Goal: Information Seeking & Learning: Learn about a topic

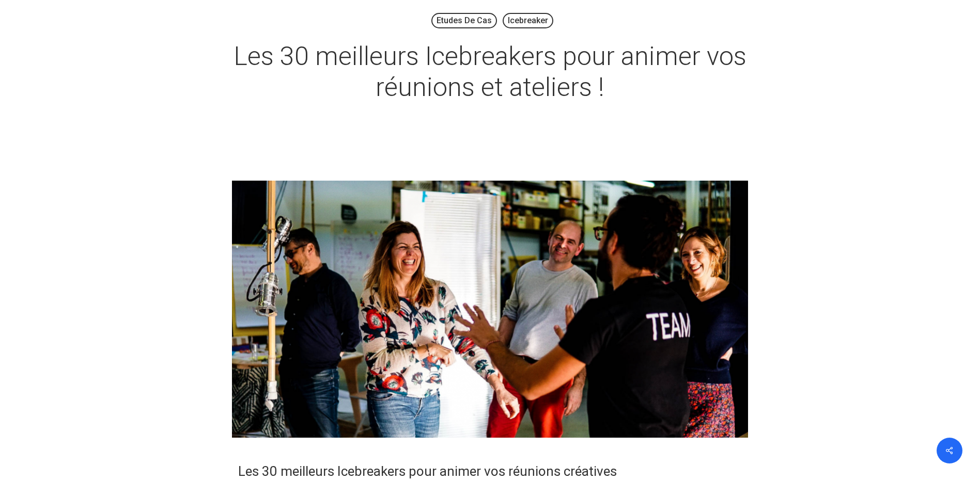
scroll to position [103, 0]
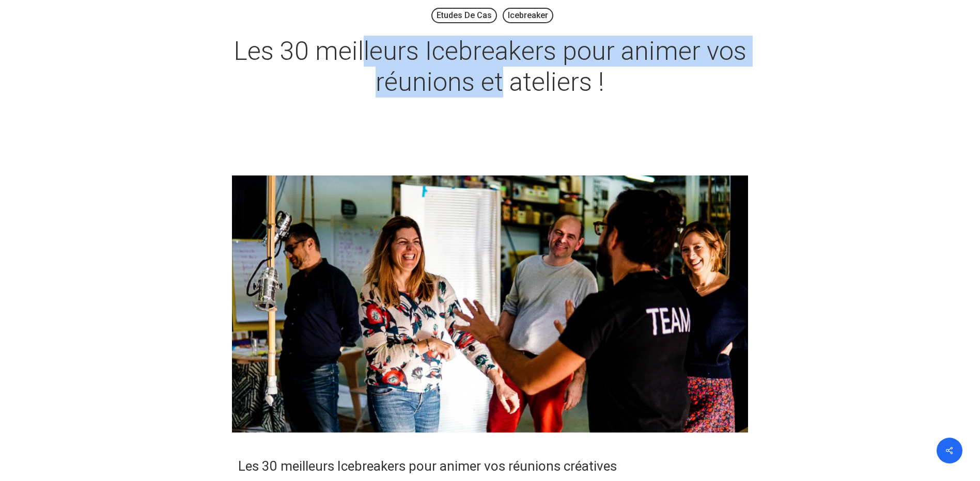
drag, startPoint x: 365, startPoint y: 52, endPoint x: 506, endPoint y: 73, distance: 142.6
click at [505, 73] on h1 "Les 30 meilleurs Icebreakers pour animer vos réunions et ateliers !" at bounding box center [490, 66] width 517 height 83
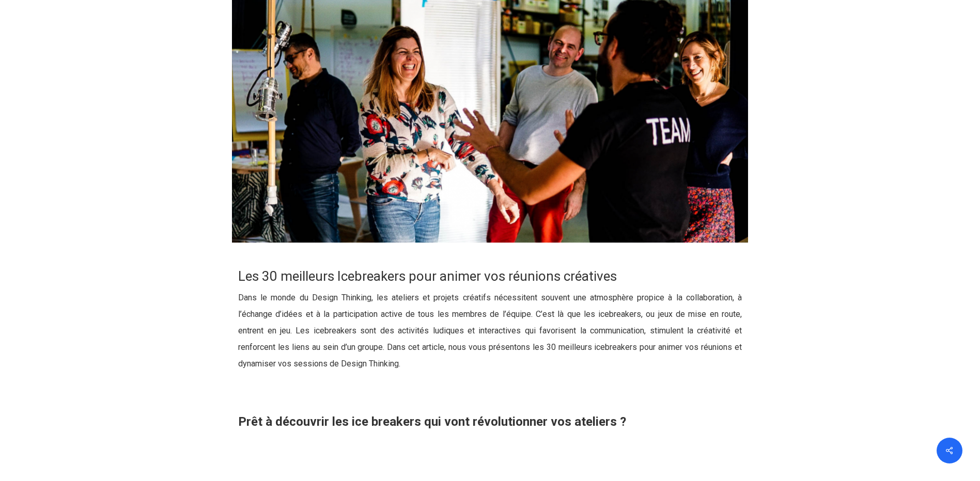
scroll to position [310, 0]
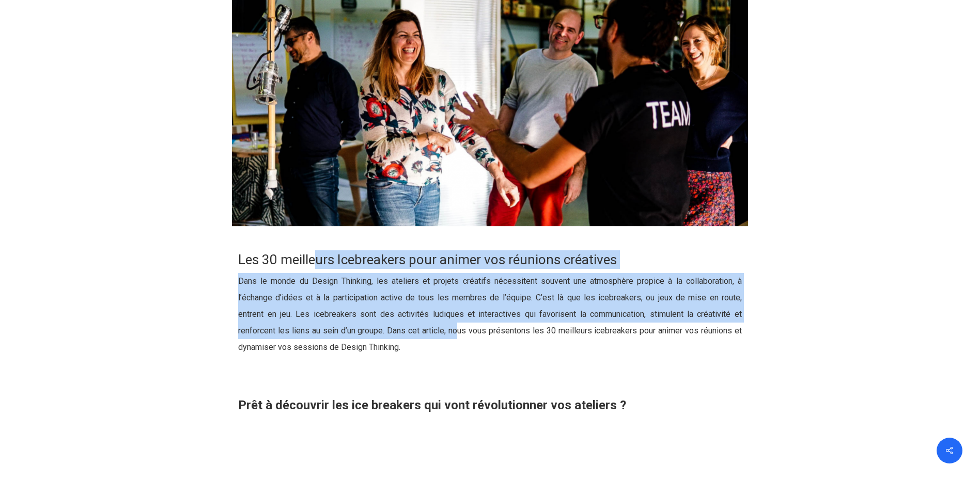
drag, startPoint x: 318, startPoint y: 259, endPoint x: 468, endPoint y: 339, distance: 170.3
click at [468, 339] on div "Les 30 meilleurs Icebreakers pour animer vos réunions créatives Dans le monde d…" at bounding box center [490, 333] width 504 height 165
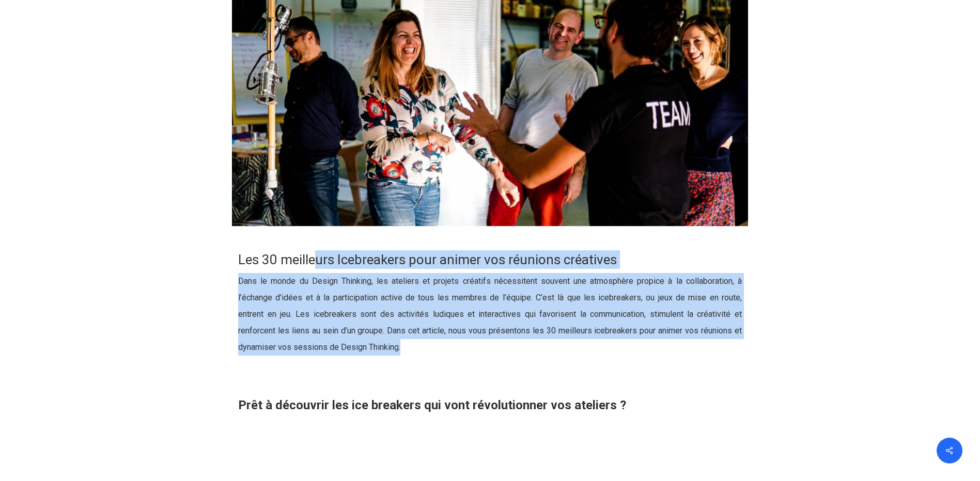
drag, startPoint x: 468, startPoint y: 339, endPoint x: 557, endPoint y: 356, distance: 90.5
click at [557, 356] on p "Dans le monde du Design Thinking, les ateliers et projets créatifs nécessitent …" at bounding box center [490, 320] width 504 height 95
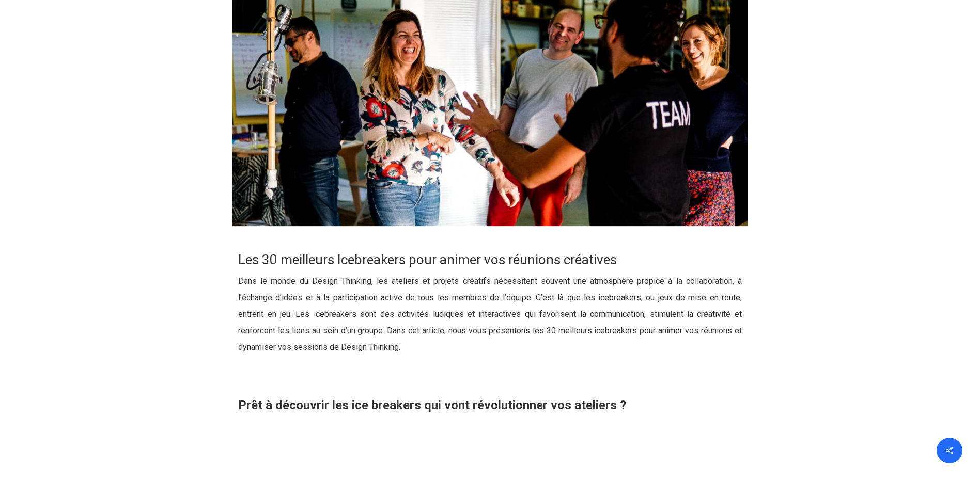
drag, startPoint x: 513, startPoint y: 311, endPoint x: 540, endPoint y: 329, distance: 31.7
click at [524, 315] on p "Dans le monde du Design Thinking, les ateliers et projets créatifs nécessitent …" at bounding box center [490, 320] width 504 height 95
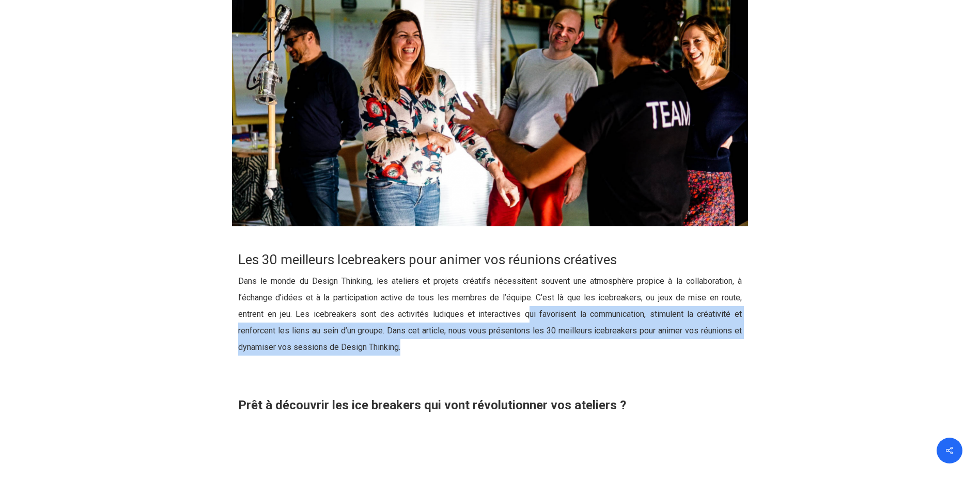
drag, startPoint x: 540, startPoint y: 329, endPoint x: 556, endPoint y: 348, distance: 25.3
click at [556, 348] on p "Dans le monde du Design Thinking, les ateliers et projets créatifs nécessitent …" at bounding box center [490, 320] width 504 height 95
drag, startPoint x: 556, startPoint y: 348, endPoint x: 607, endPoint y: 358, distance: 52.6
click at [607, 358] on p "Dans le monde du Design Thinking, les ateliers et projets créatifs nécessitent …" at bounding box center [490, 320] width 504 height 95
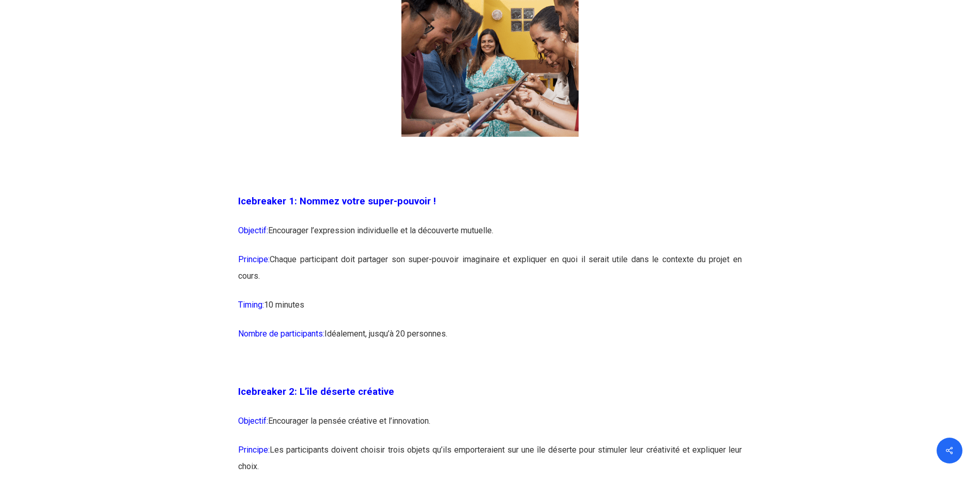
scroll to position [775, 0]
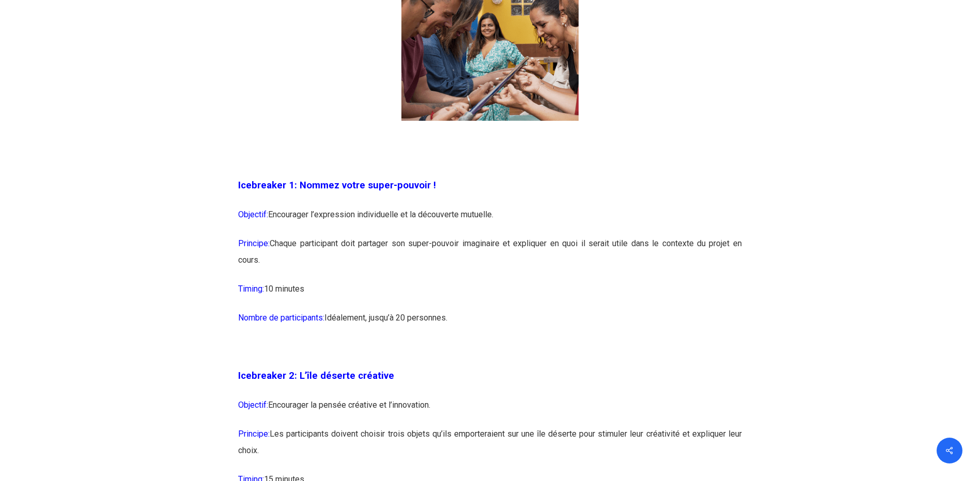
drag, startPoint x: 322, startPoint y: 220, endPoint x: 476, endPoint y: 323, distance: 185.1
copy div "xpression individuelle et la découverte mutuelle. Principe: Chaque participant …"
click at [398, 256] on p "Principe: Chaque participant doit partager son super-pouvoir imaginaire et expl…" at bounding box center [490, 258] width 504 height 45
drag, startPoint x: 390, startPoint y: 243, endPoint x: 743, endPoint y: 262, distance: 353.8
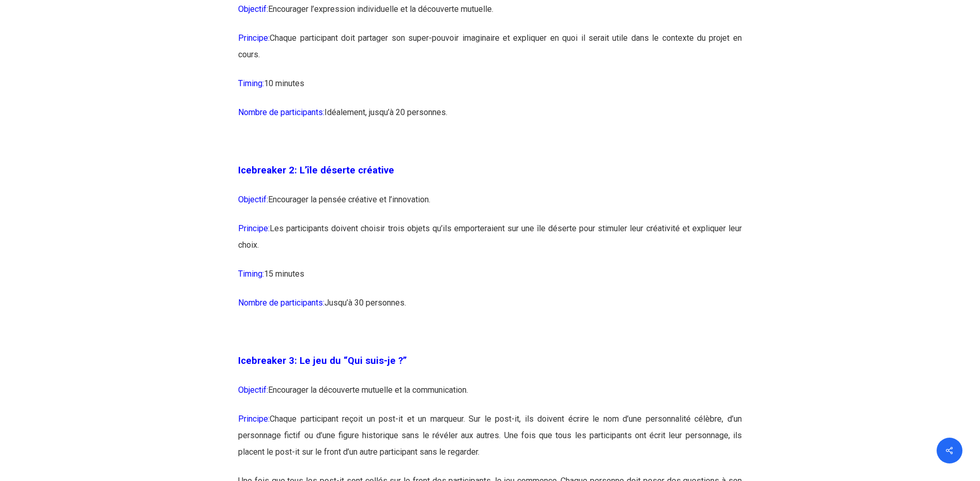
scroll to position [981, 0]
drag, startPoint x: 327, startPoint y: 226, endPoint x: 637, endPoint y: 266, distance: 312.0
drag, startPoint x: 637, startPoint y: 266, endPoint x: 670, endPoint y: 310, distance: 55.7
click at [670, 310] on p "Nombre de participants: Jusqu’à 30 personnes." at bounding box center [490, 308] width 504 height 29
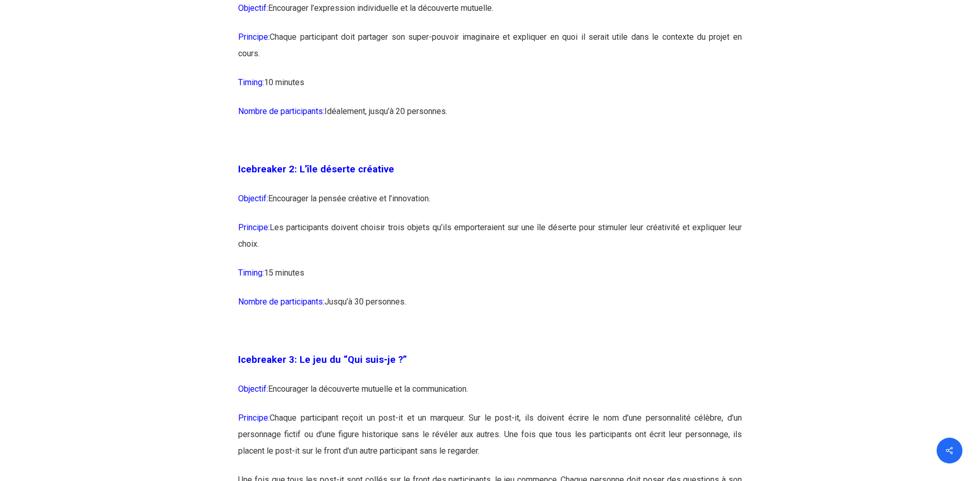
drag, startPoint x: 273, startPoint y: 227, endPoint x: 382, endPoint y: 252, distance: 111.8
click at [382, 252] on p "Principe: Les participants doivent choisir trois objets qu’ils emporteraient su…" at bounding box center [490, 242] width 504 height 45
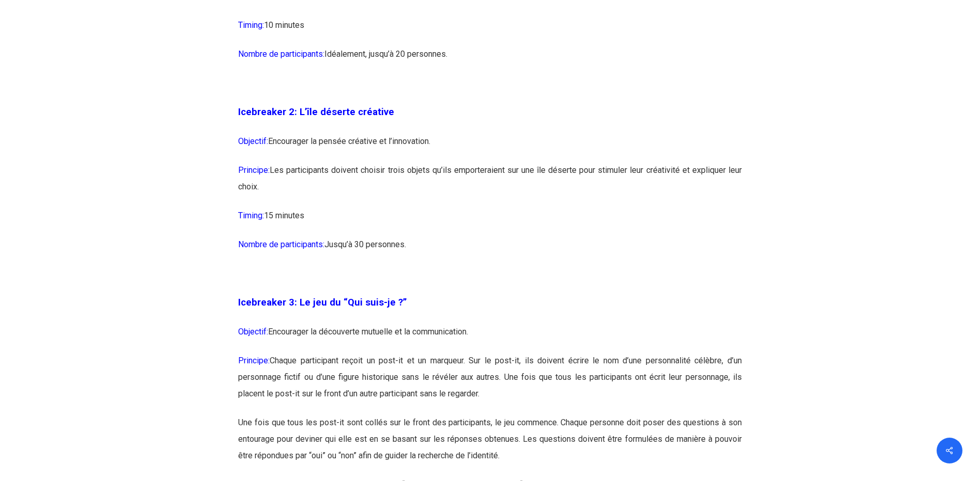
scroll to position [1188, 0]
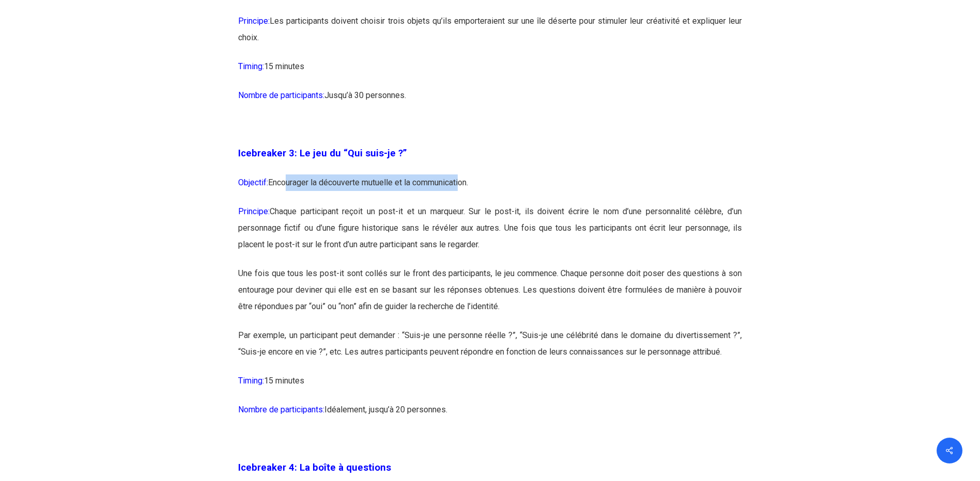
drag, startPoint x: 313, startPoint y: 178, endPoint x: 465, endPoint y: 193, distance: 152.6
click at [465, 193] on p "Objectif: Encourager la découverte mutuelle et la communication." at bounding box center [490, 189] width 504 height 29
drag, startPoint x: 465, startPoint y: 193, endPoint x: 442, endPoint y: 251, distance: 62.6
click at [443, 252] on p "Principe: Chaque participant reçoit un post-it et un marqueur. Sur le post-it, …" at bounding box center [490, 235] width 504 height 62
drag, startPoint x: 366, startPoint y: 207, endPoint x: 516, endPoint y: 242, distance: 154.5
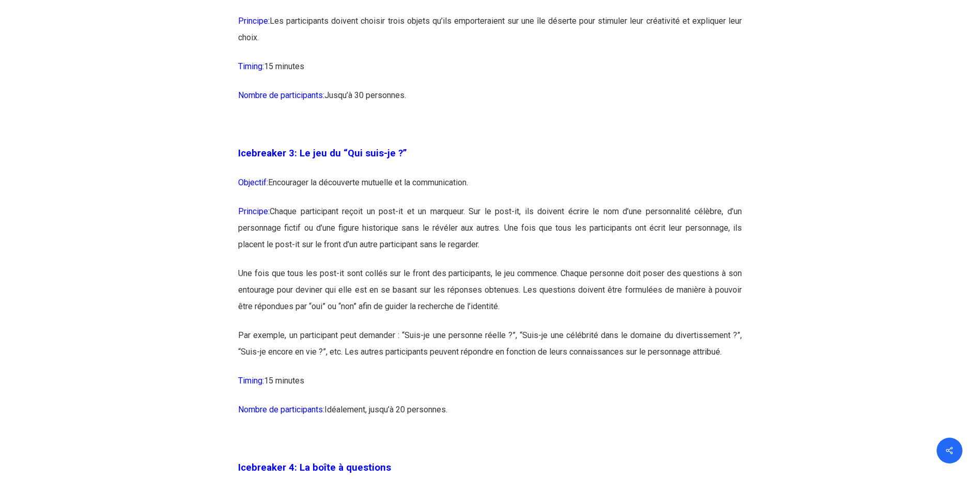
click at [516, 242] on p "Principe: Chaque participant reçoit un post-it et un marqueur. Sur le post-it, …" at bounding box center [490, 235] width 504 height 62
drag, startPoint x: 516, startPoint y: 242, endPoint x: 601, endPoint y: 265, distance: 87.7
click at [601, 265] on p "Une fois que tous les post-it sont collés sur le front des participants, le jeu…" at bounding box center [490, 296] width 504 height 62
drag, startPoint x: 313, startPoint y: 231, endPoint x: 503, endPoint y: 251, distance: 191.0
click at [503, 251] on p "Principe: Chaque participant reçoit un post-it et un marqueur. Sur le post-it, …" at bounding box center [490, 235] width 504 height 62
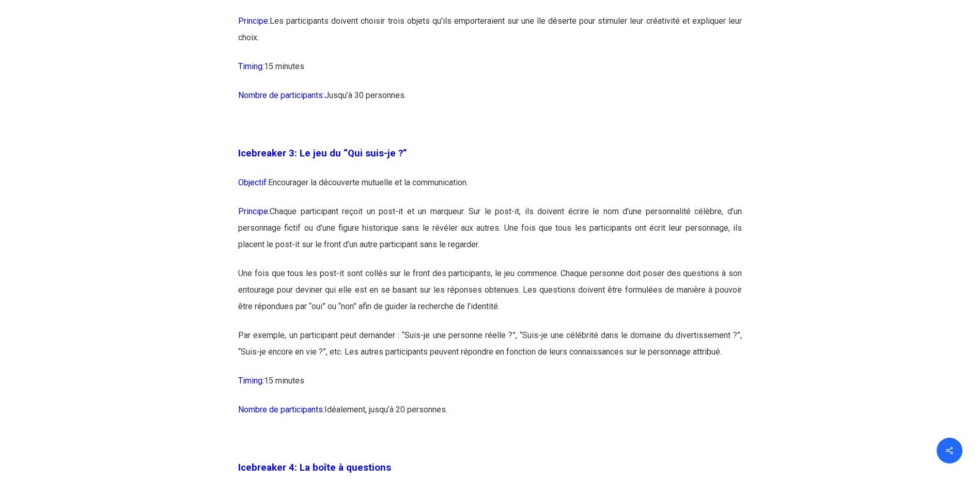
drag, startPoint x: 503, startPoint y: 251, endPoint x: 585, endPoint y: 264, distance: 82.7
click at [585, 264] on p "Principe: Chaque participant reçoit un post-it et un marqueur. Sur le post-it, …" at bounding box center [490, 235] width 504 height 62
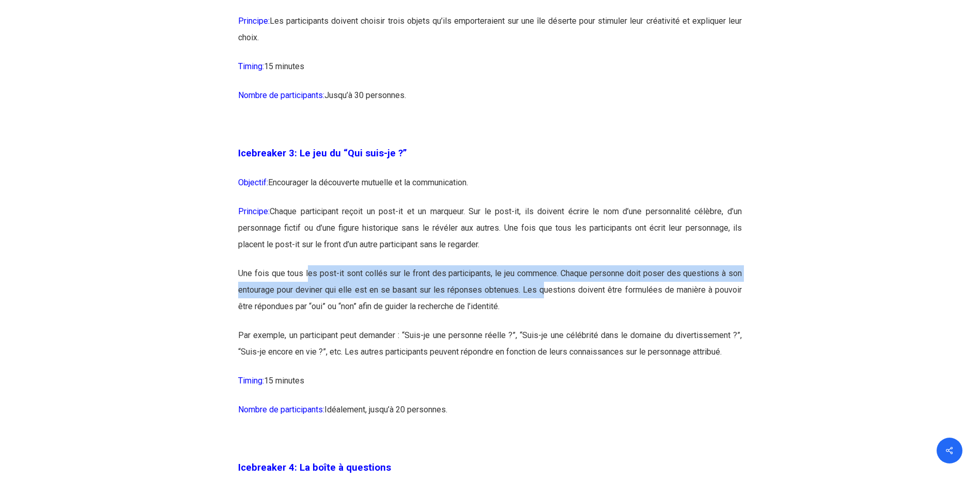
drag, startPoint x: 396, startPoint y: 274, endPoint x: 542, endPoint y: 289, distance: 146.9
click at [542, 289] on p "Une fois que tous les post-it sont collés sur le front des participants, le jeu…" at bounding box center [490, 296] width 504 height 62
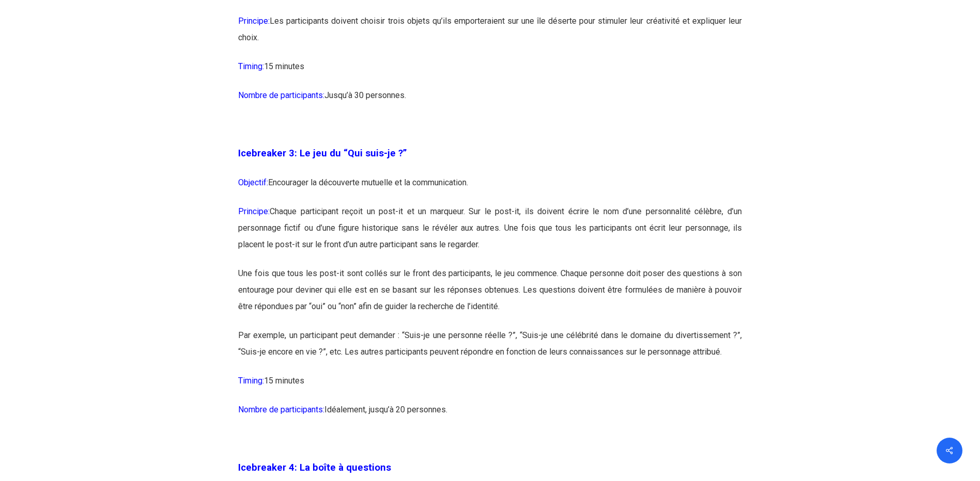
click at [537, 342] on p "Par exemple, un participant peut demander : “Suis-je une personne réelle ?”, “S…" at bounding box center [490, 349] width 504 height 45
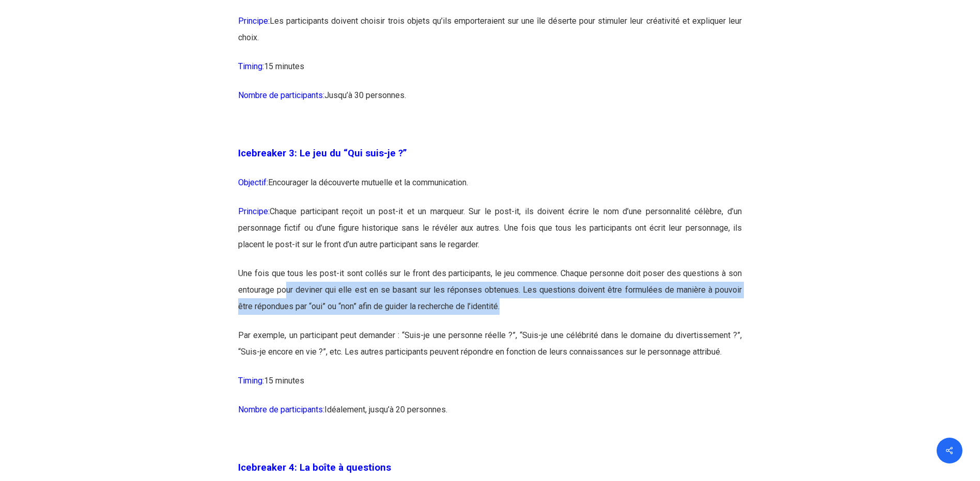
drag, startPoint x: 289, startPoint y: 289, endPoint x: 533, endPoint y: 322, distance: 245.6
click at [533, 322] on p "Une fois que tous les post-it sont collés sur le front des participants, le jeu…" at bounding box center [490, 296] width 504 height 62
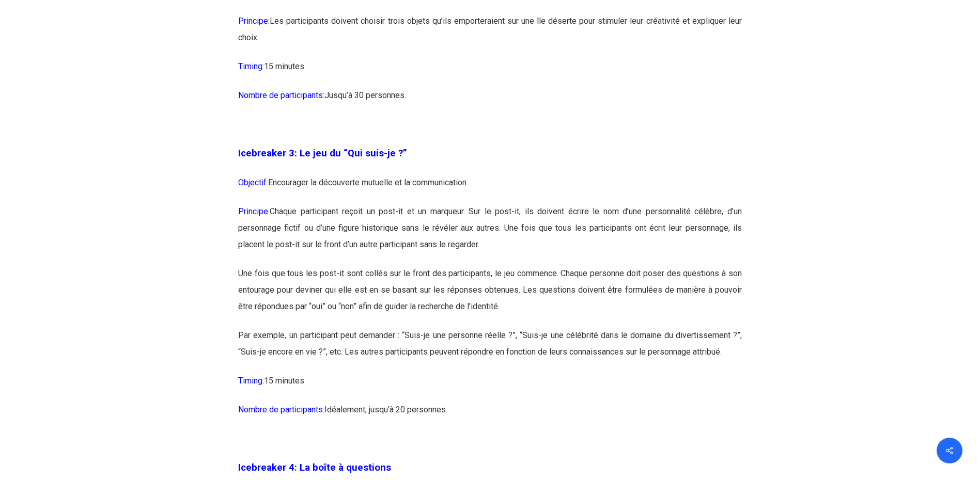
click at [590, 407] on p "Nombre de participants: Idéalement, jusqu’à 20 personnes." at bounding box center [490, 416] width 504 height 29
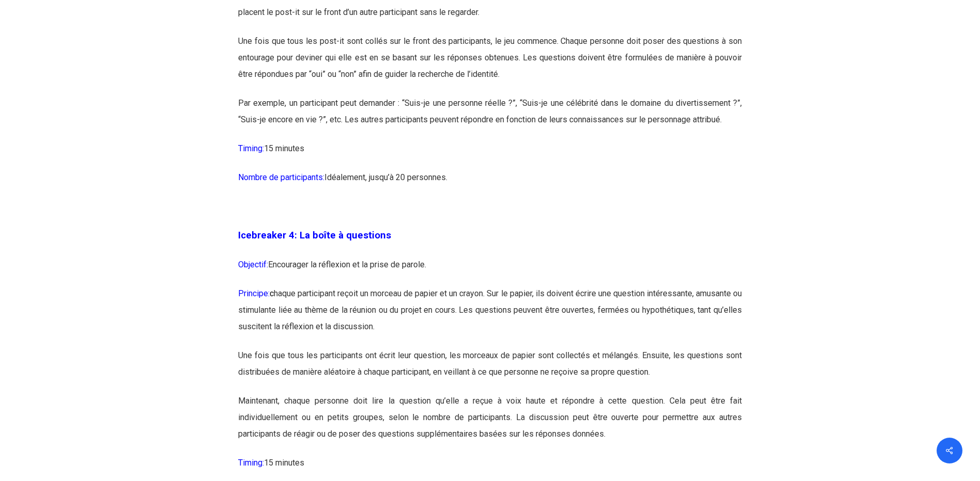
scroll to position [1446, 0]
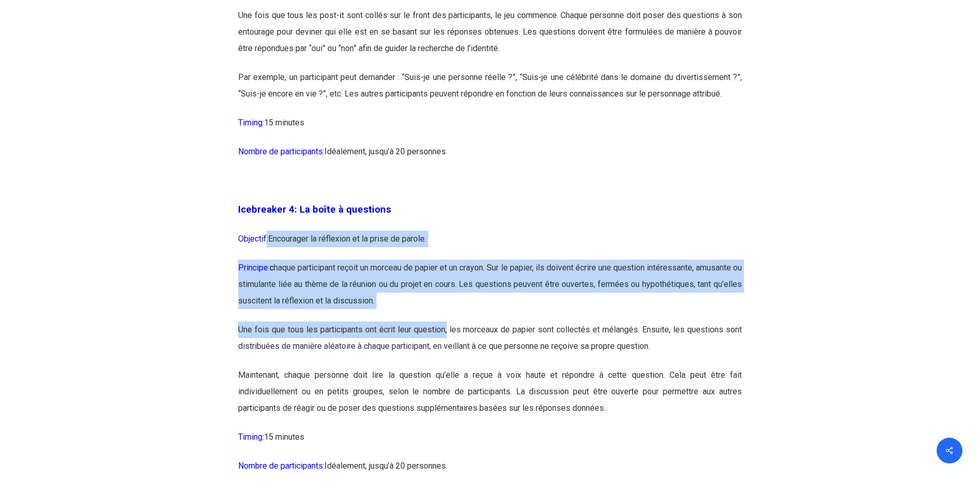
drag, startPoint x: 287, startPoint y: 239, endPoint x: 447, endPoint y: 328, distance: 183.1
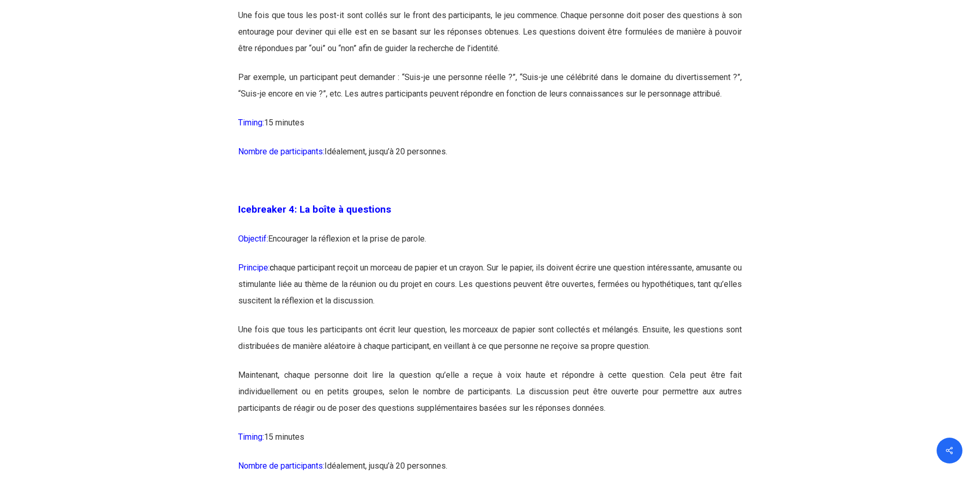
drag, startPoint x: 447, startPoint y: 328, endPoint x: 494, endPoint y: 427, distance: 109.5
click at [494, 427] on p "Maintenant, chaque personne doit lire la question qu’elle a reçue à voix haute …" at bounding box center [490, 398] width 504 height 62
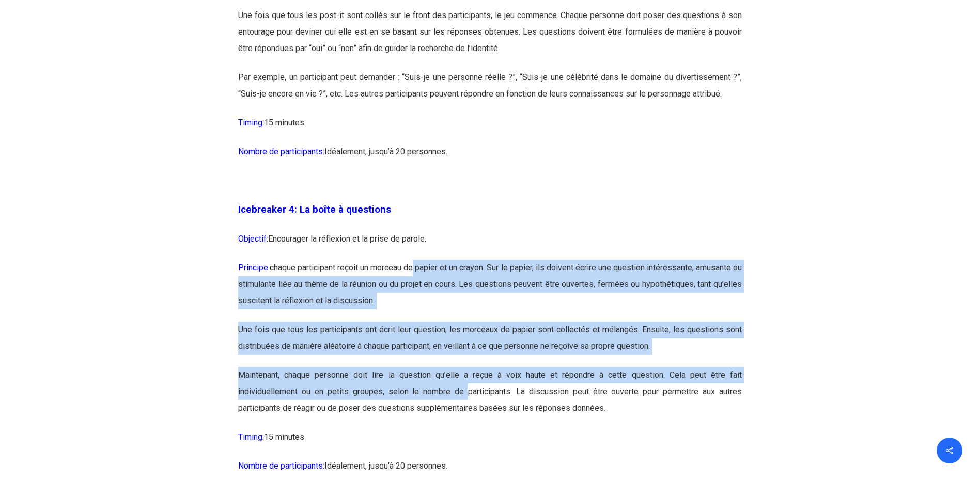
drag, startPoint x: 431, startPoint y: 274, endPoint x: 468, endPoint y: 399, distance: 130.8
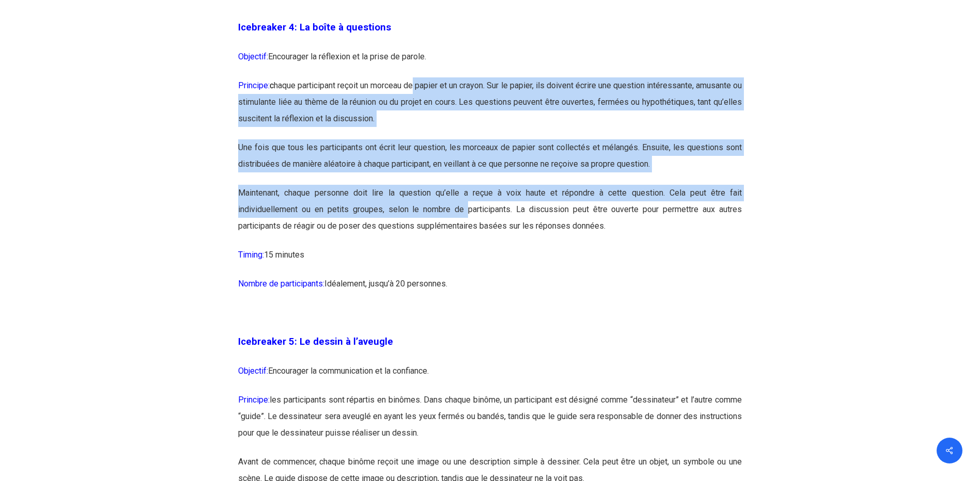
scroll to position [1808, 0]
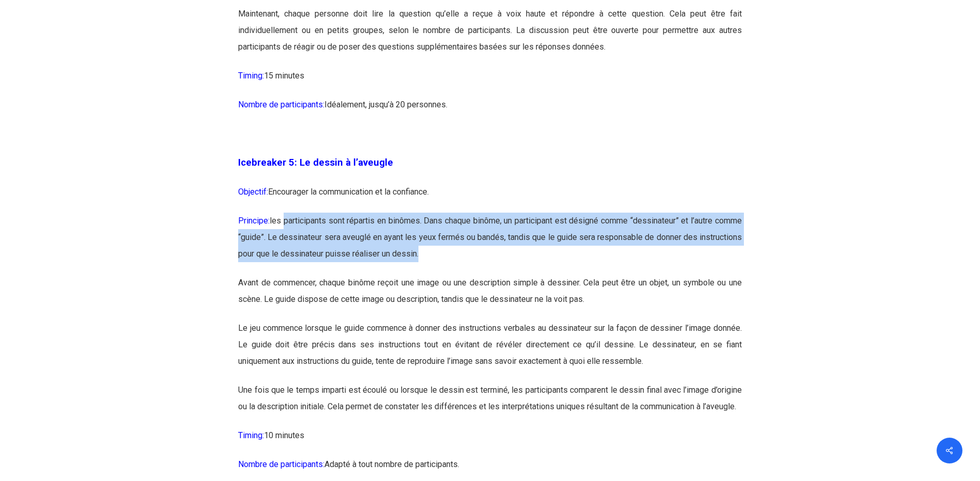
drag, startPoint x: 290, startPoint y: 221, endPoint x: 513, endPoint y: 269, distance: 228.4
click at [513, 269] on p "Principe: les participants sont répartis en binômes. Dans chaque binôme, un par…" at bounding box center [490, 244] width 504 height 62
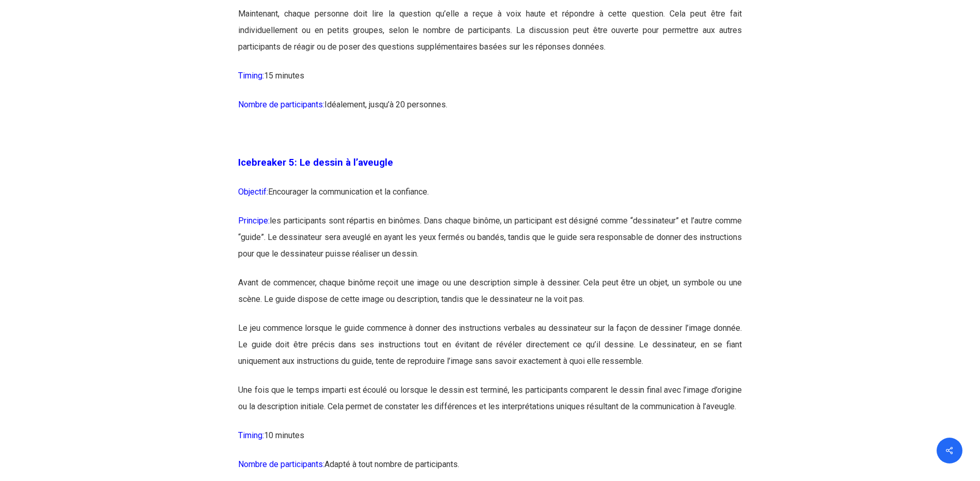
click at [623, 277] on p "Avant de commencer, chaque binôme reçoit une image ou une description simple à …" at bounding box center [490, 297] width 504 height 45
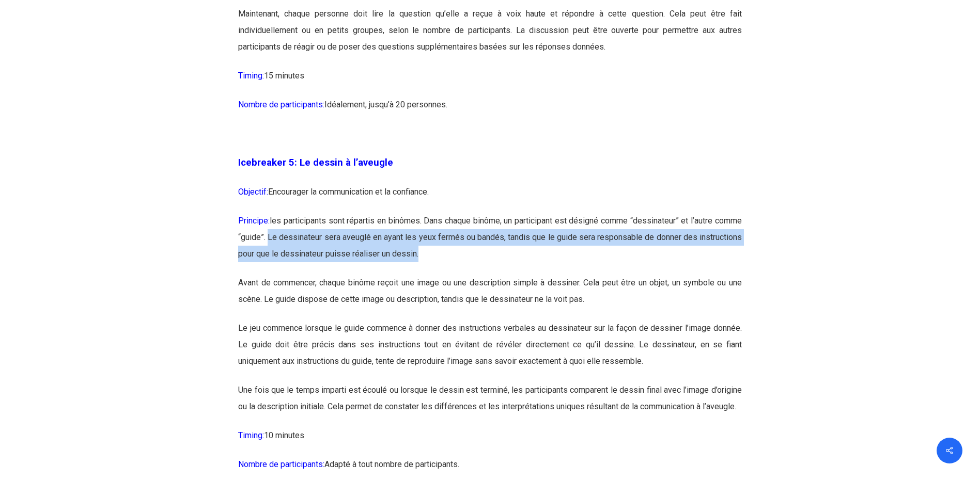
drag, startPoint x: 375, startPoint y: 239, endPoint x: 478, endPoint y: 264, distance: 105.7
click at [478, 264] on p "Principe: les participants sont répartis en binômes. Dans chaque binôme, un par…" at bounding box center [490, 244] width 504 height 62
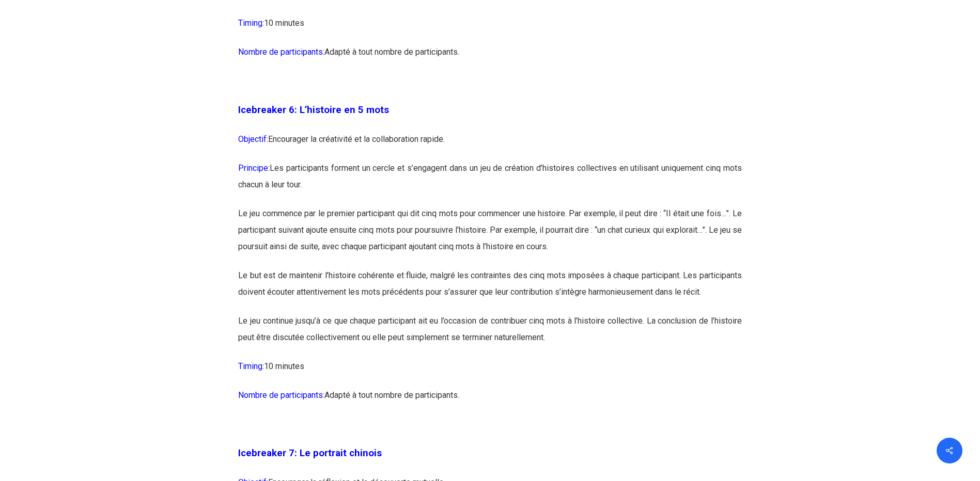
scroll to position [2221, 0]
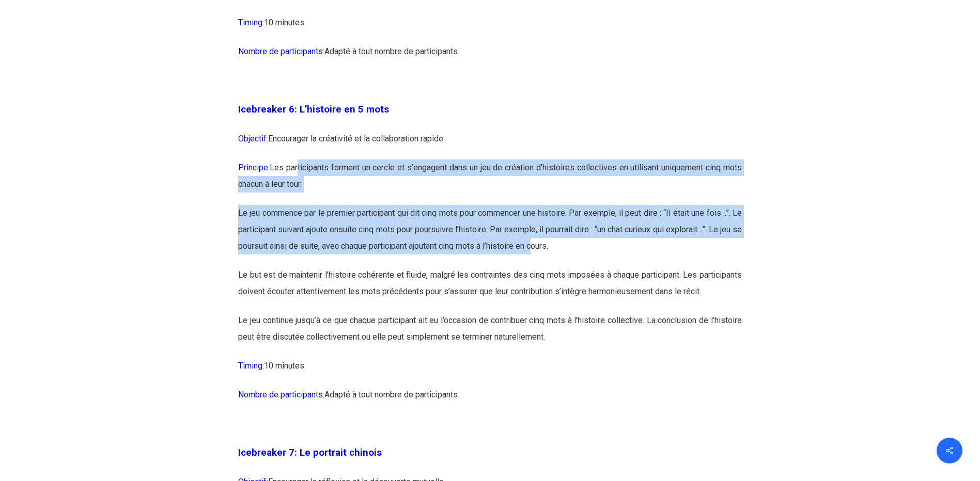
drag, startPoint x: 302, startPoint y: 178, endPoint x: 566, endPoint y: 272, distance: 280.7
click at [482, 251] on p "Le jeu commence par le premier participant qui dit cinq mots pour commencer une…" at bounding box center [490, 236] width 504 height 62
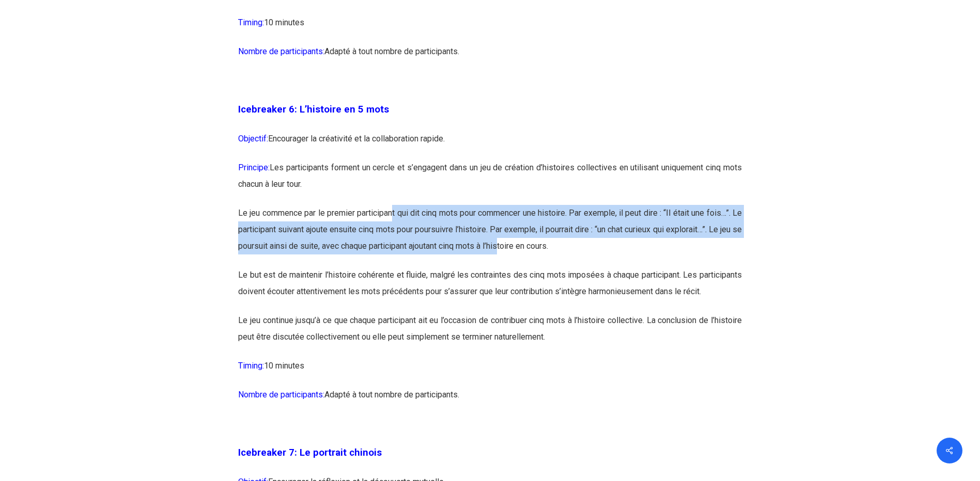
drag, startPoint x: 399, startPoint y: 228, endPoint x: 529, endPoint y: 255, distance: 133.0
click at [529, 255] on p "Le jeu commence par le premier participant qui dit cinq mots pour commencer une…" at bounding box center [490, 236] width 504 height 62
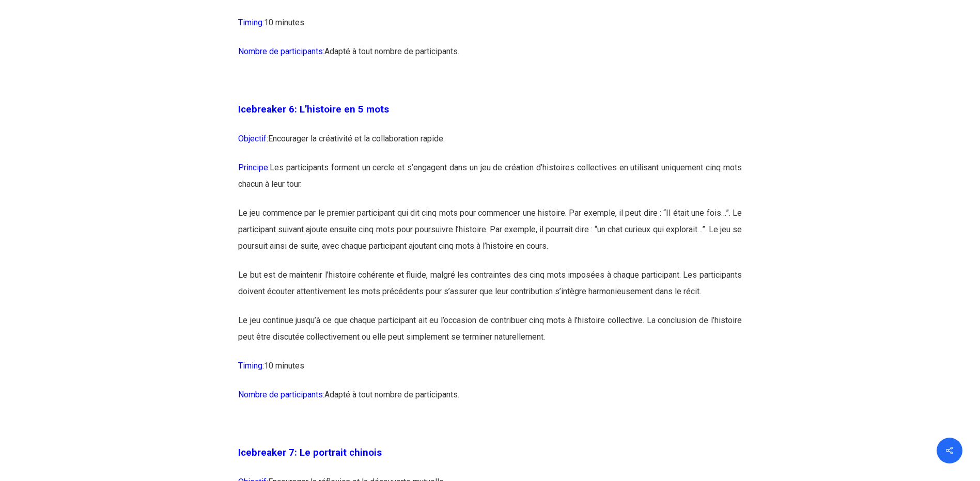
drag, startPoint x: 529, startPoint y: 255, endPoint x: 539, endPoint y: 269, distance: 17.4
click at [539, 267] on p "Le jeu commence par le premier participant qui dit cinq mots pour commencer une…" at bounding box center [490, 236] width 504 height 62
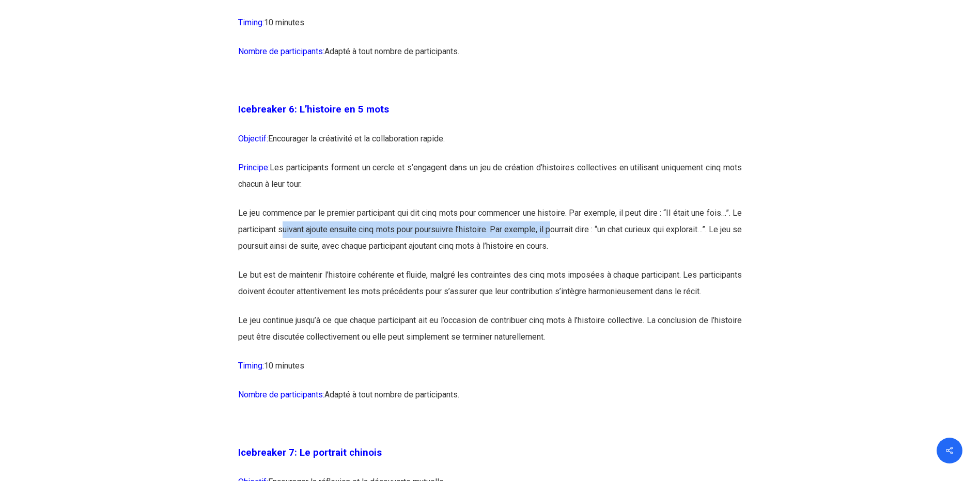
drag, startPoint x: 293, startPoint y: 248, endPoint x: 570, endPoint y: 253, distance: 276.9
click at [570, 253] on p "Le jeu commence par le premier participant qui dit cinq mots pour commencer une…" at bounding box center [490, 236] width 504 height 62
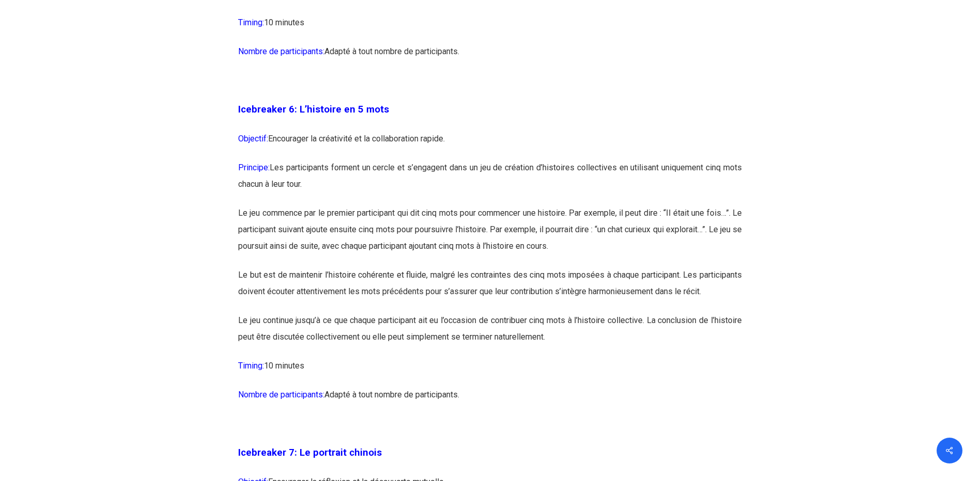
click at [318, 267] on p "Le jeu commence par le premier participant qui dit cinq mots pour commencer une…" at bounding box center [490, 236] width 504 height 62
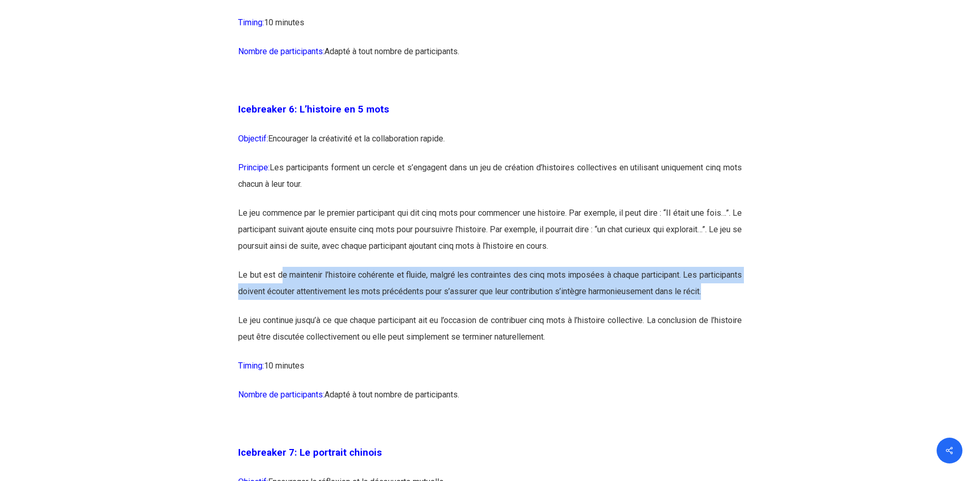
drag, startPoint x: 288, startPoint y: 292, endPoint x: 522, endPoint y: 329, distance: 237.4
click at [522, 313] on p "Le but est de maintenir l’histoire cohérente et fluide, malgré les contraintes …" at bounding box center [490, 289] width 504 height 45
click at [339, 313] on p "Le but est de maintenir l’histoire cohérente et fluide, malgré les contraintes …" at bounding box center [490, 289] width 504 height 45
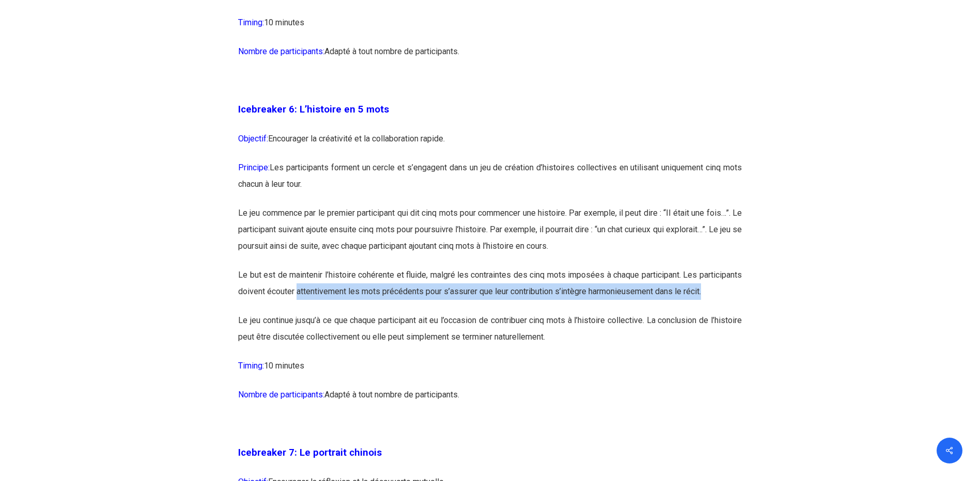
drag, startPoint x: 346, startPoint y: 312, endPoint x: 453, endPoint y: 334, distance: 109.7
click at [453, 313] on p "Le but est de maintenir l’histoire cohérente et fluide, malgré les contraintes …" at bounding box center [490, 289] width 504 height 45
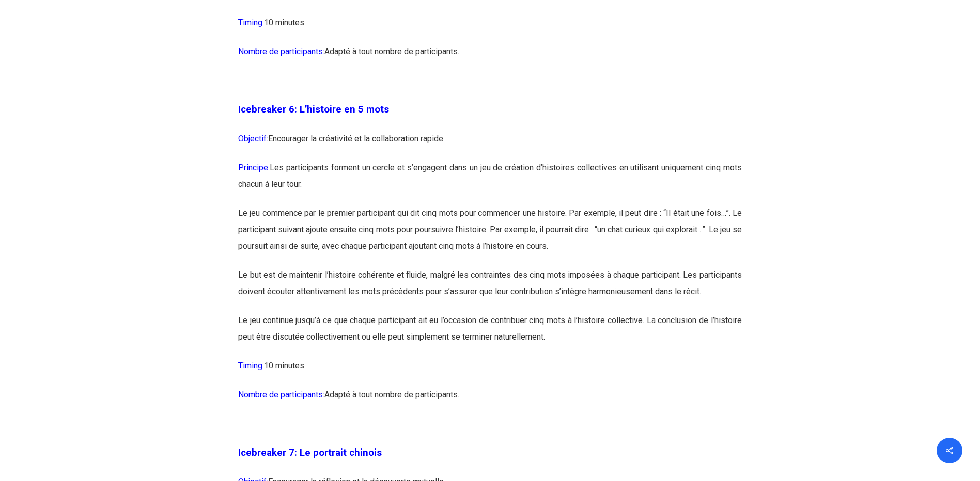
drag, startPoint x: 453, startPoint y: 334, endPoint x: 369, endPoint y: 348, distance: 84.8
click at [369, 348] on p "Le jeu continue jusqu’à ce que chaque participant ait eu l’occasion de contribu…" at bounding box center [490, 335] width 504 height 45
drag, startPoint x: 283, startPoint y: 352, endPoint x: 606, endPoint y: 391, distance: 325.6
click at [444, 387] on p "Timing: 10 minutes" at bounding box center [490, 372] width 504 height 29
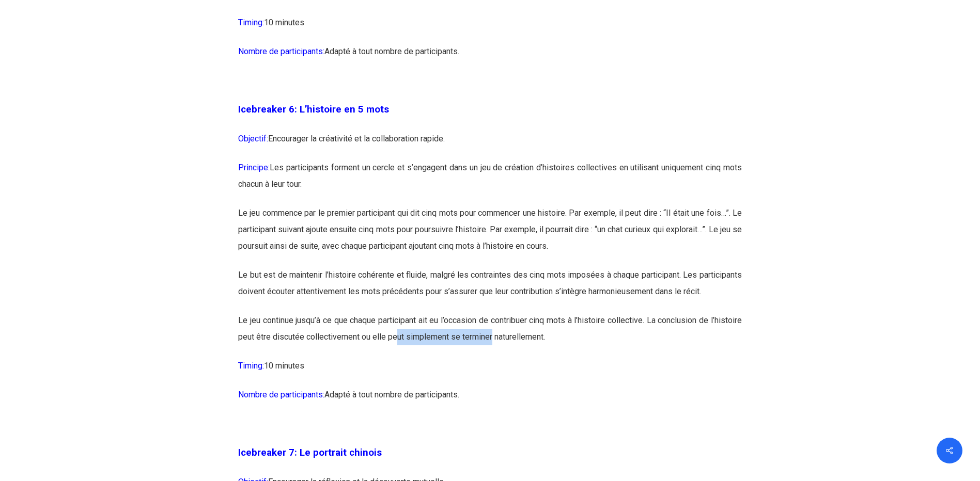
drag, startPoint x: 436, startPoint y: 366, endPoint x: 526, endPoint y: 377, distance: 91.0
click at [526, 358] on p "Le jeu continue jusqu’à ce que chaque participant ait eu l’occasion de contribu…" at bounding box center [490, 335] width 504 height 45
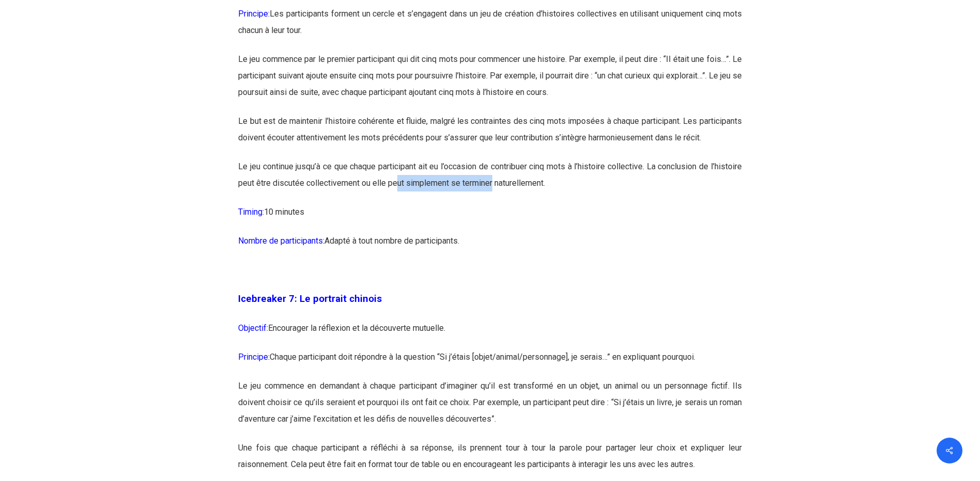
scroll to position [2376, 0]
click at [352, 319] on p "Icebreaker 7: Le portrait chinois" at bounding box center [490, 304] width 504 height 29
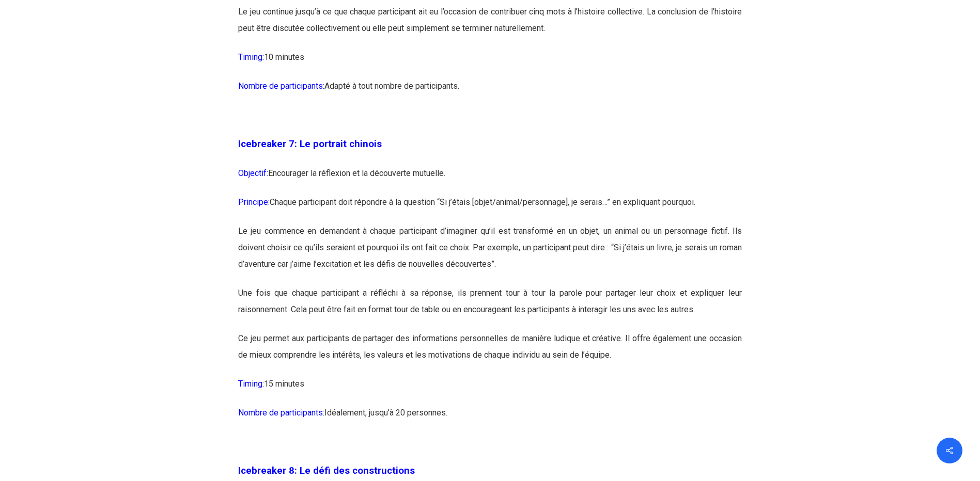
scroll to position [2531, 0]
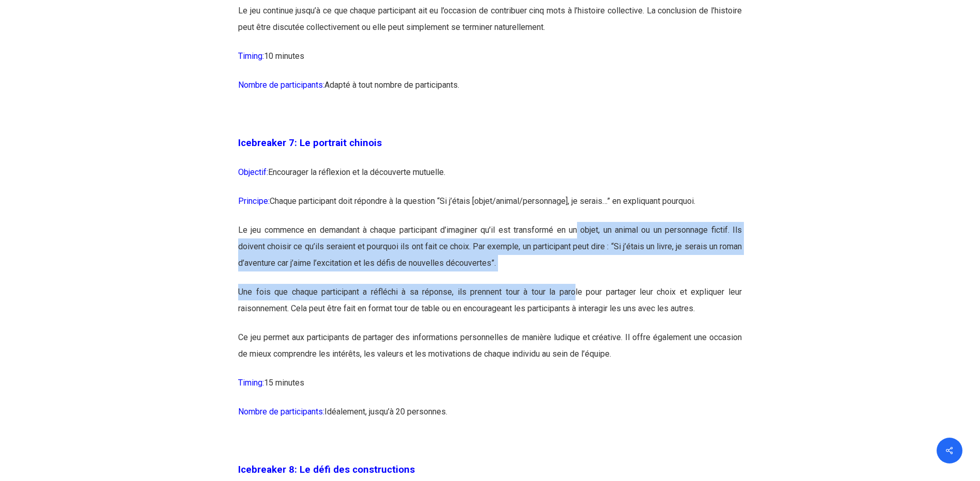
drag, startPoint x: 576, startPoint y: 269, endPoint x: 576, endPoint y: 319, distance: 50.1
drag, startPoint x: 576, startPoint y: 319, endPoint x: 540, endPoint y: 323, distance: 36.4
click at [540, 323] on p "Une fois que chaque participant a réfléchi à sa réponse, ils prennent tour à to…" at bounding box center [490, 306] width 504 height 45
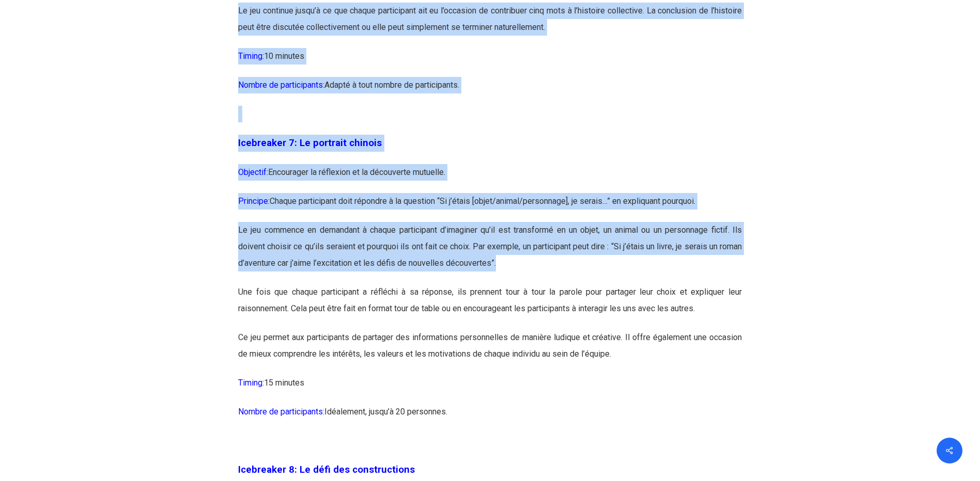
drag, startPoint x: 526, startPoint y: 296, endPoint x: 205, endPoint y: 265, distance: 322.8
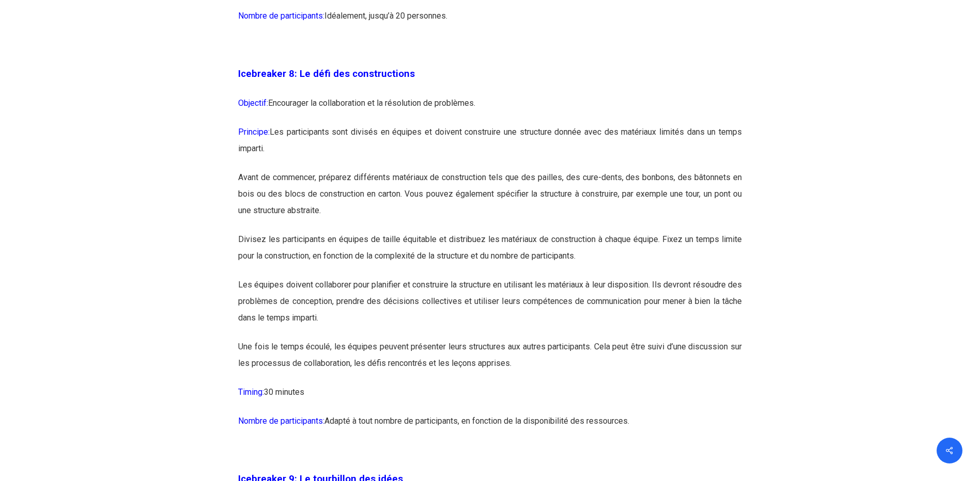
scroll to position [2944, 0]
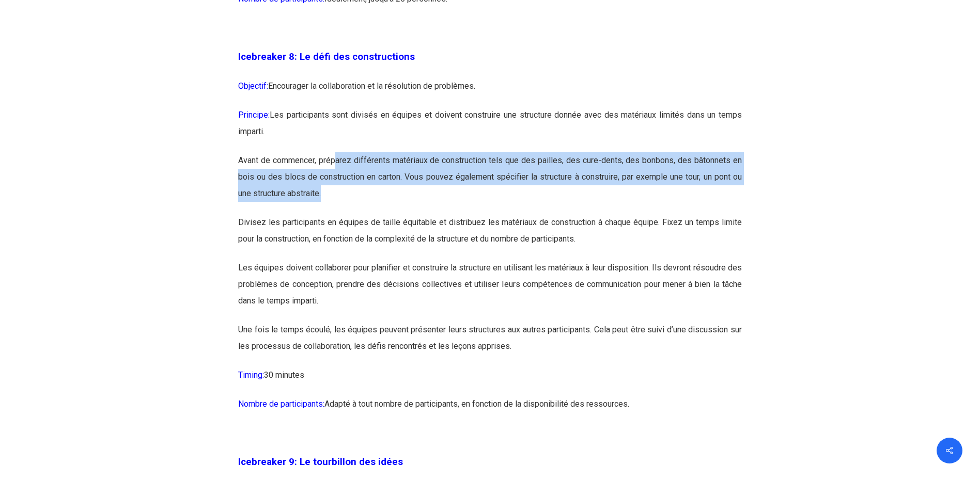
drag, startPoint x: 338, startPoint y: 194, endPoint x: 455, endPoint y: 223, distance: 119.8
click at [455, 214] on p "Avant de commencer, préparez différents matériaux de construction tels que des …" at bounding box center [490, 183] width 504 height 62
drag, startPoint x: 455, startPoint y: 223, endPoint x: 405, endPoint y: 231, distance: 49.8
click at [405, 214] on p "Avant de commencer, préparez différents matériaux de construction tels que des …" at bounding box center [490, 183] width 504 height 62
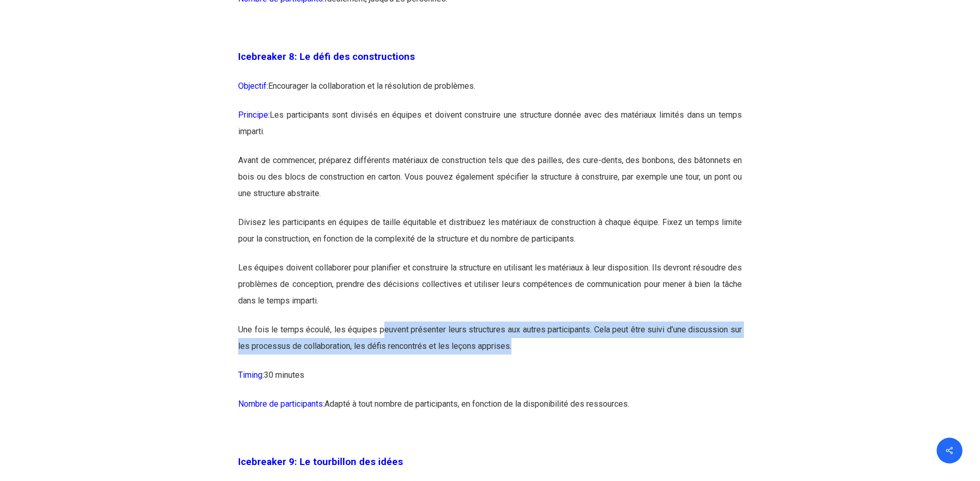
drag, startPoint x: 380, startPoint y: 367, endPoint x: 609, endPoint y: 372, distance: 228.9
click at [609, 367] on p "Une fois le temps écoulé, les équipes peuvent présenter leurs structures aux au…" at bounding box center [490, 344] width 504 height 45
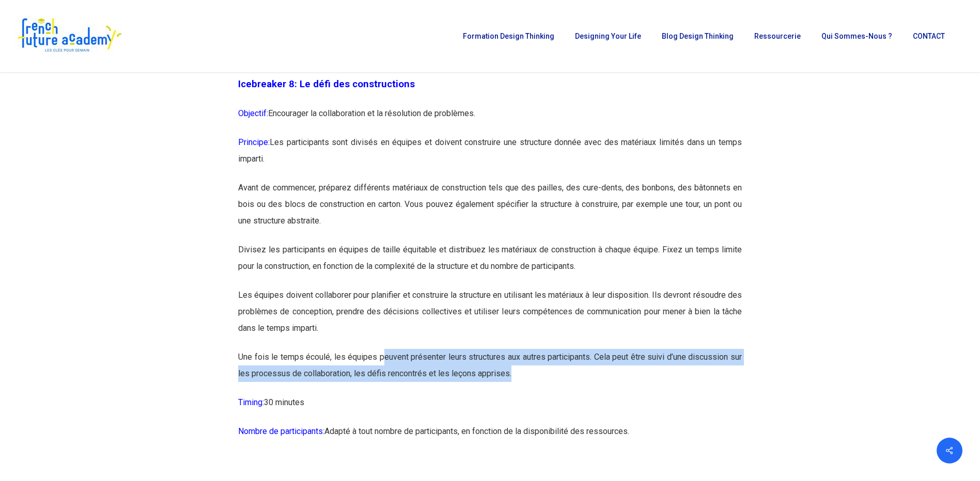
scroll to position [2893, 0]
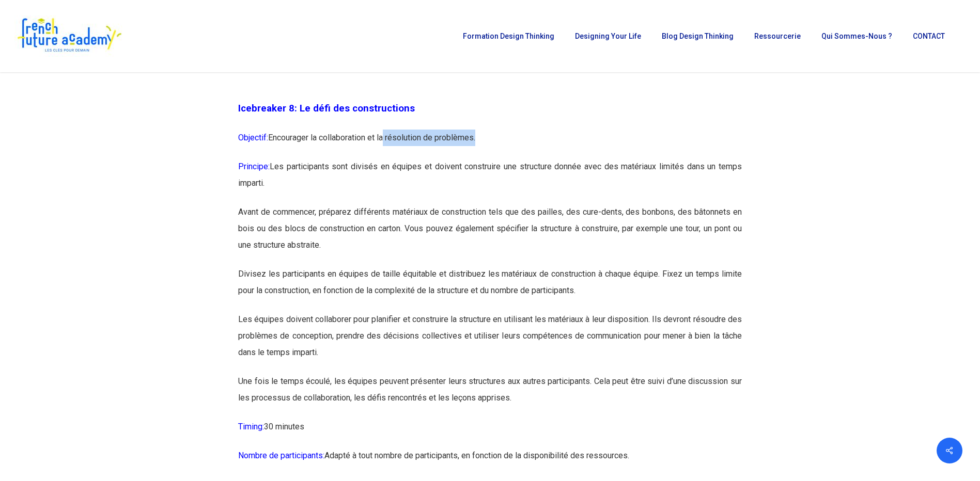
drag, startPoint x: 386, startPoint y: 169, endPoint x: 478, endPoint y: 172, distance: 92.0
click at [478, 159] on p "Objectif: Encourager la collaboration et la résolution de problèmes." at bounding box center [490, 144] width 504 height 29
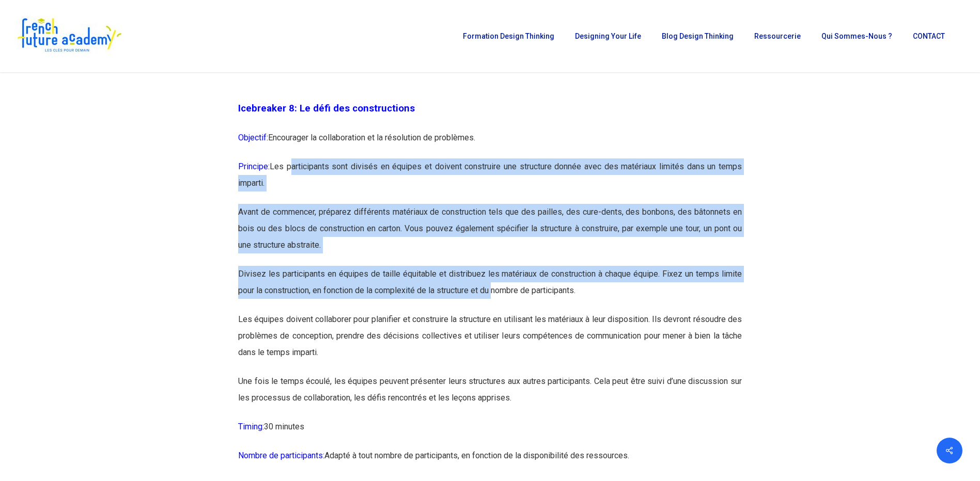
drag, startPoint x: 294, startPoint y: 202, endPoint x: 498, endPoint y: 326, distance: 238.7
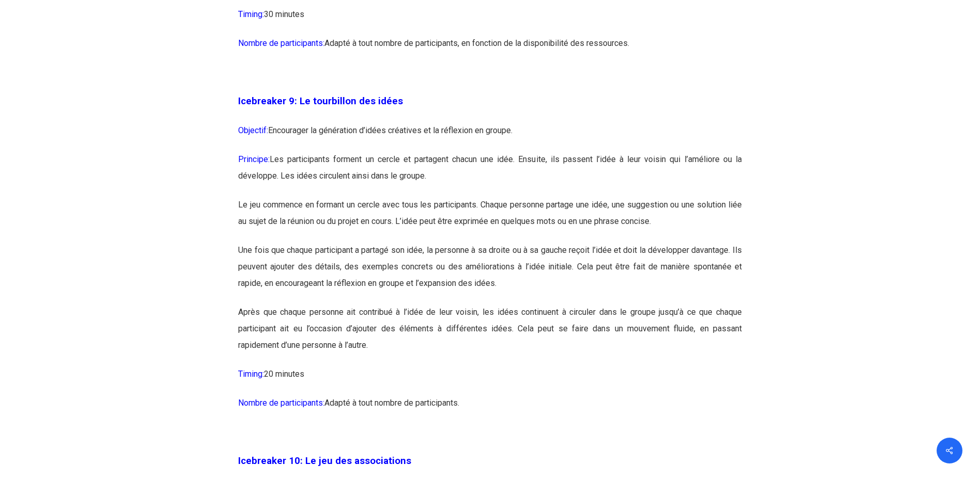
scroll to position [3306, 0]
drag, startPoint x: 377, startPoint y: 157, endPoint x: 520, endPoint y: 160, distance: 143.6
click at [520, 151] on p "Objectif: Encourager la génération d’idées créatives et la réflexion en groupe." at bounding box center [490, 136] width 504 height 29
drag, startPoint x: 520, startPoint y: 160, endPoint x: 446, endPoint y: 114, distance: 86.7
click at [446, 92] on p at bounding box center [490, 78] width 504 height 29
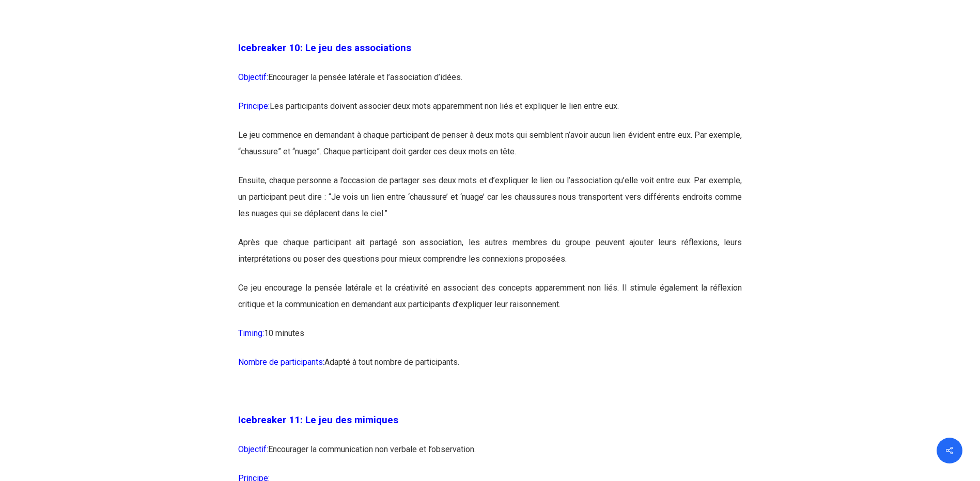
scroll to position [3719, 0]
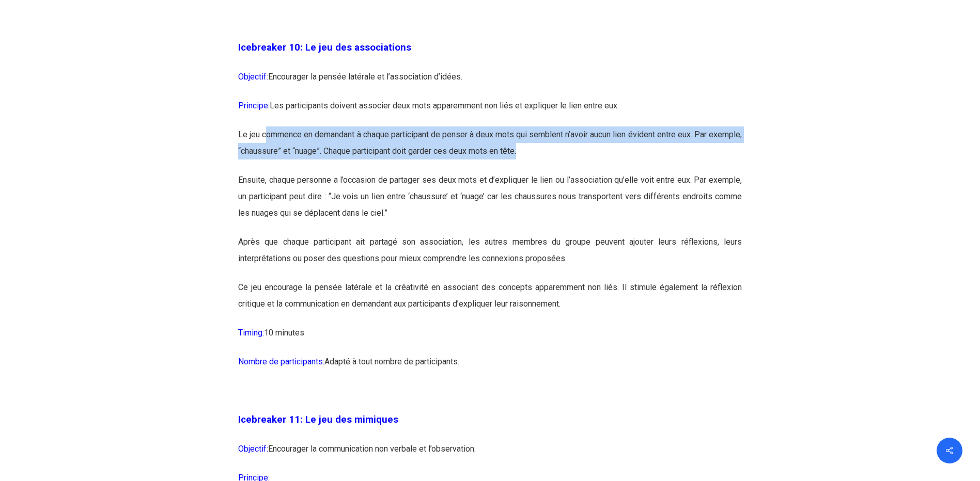
drag, startPoint x: 277, startPoint y: 161, endPoint x: 591, endPoint y: 190, distance: 315.9
click at [591, 172] on p "Le jeu commence en demandant à chaque participant de penser à deux mots qui sem…" at bounding box center [490, 149] width 504 height 45
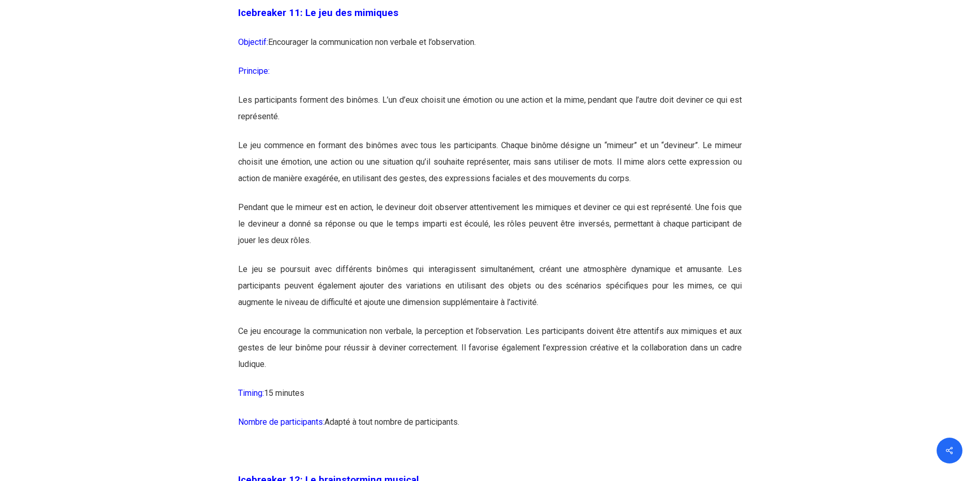
scroll to position [4132, 0]
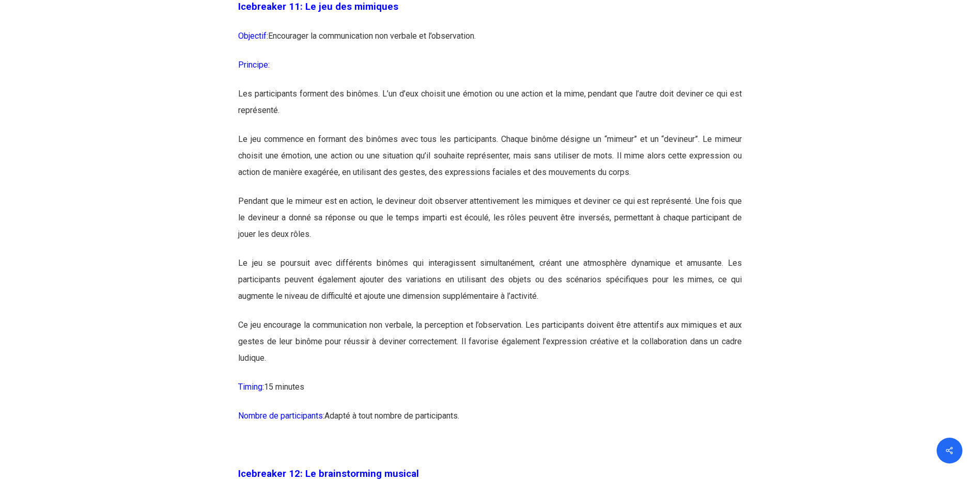
drag, startPoint x: 351, startPoint y: 73, endPoint x: 493, endPoint y: 66, distance: 142.2
click at [493, 57] on p "Objectif: Encourager la communication non verbale et l’observation." at bounding box center [490, 42] width 504 height 29
click at [363, 127] on p "Les participants forment des binômes. L’un d’eux choisit une émotion ou une act…" at bounding box center [490, 108] width 504 height 45
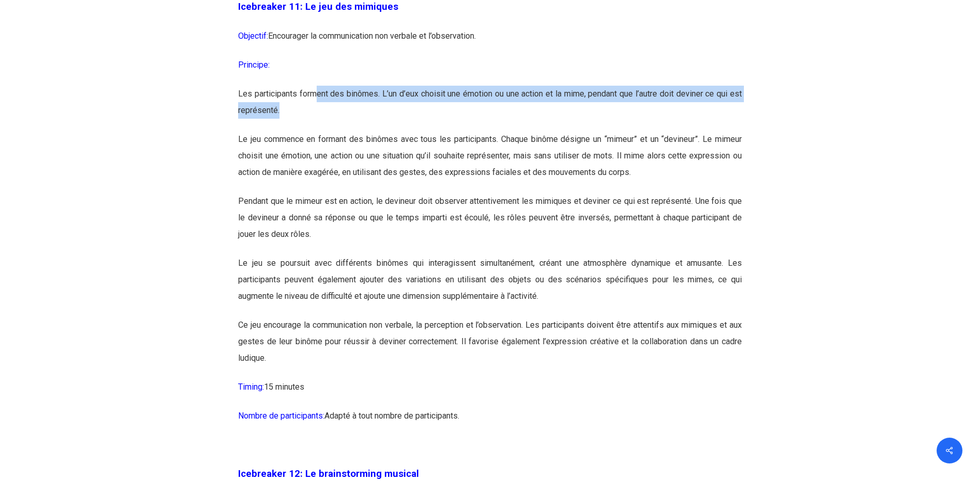
drag, startPoint x: 318, startPoint y: 122, endPoint x: 531, endPoint y: 148, distance: 214.4
click at [531, 131] on p "Les participants forment des binômes. L’un d’eux choisit une émotion ou une act…" at bounding box center [490, 108] width 504 height 45
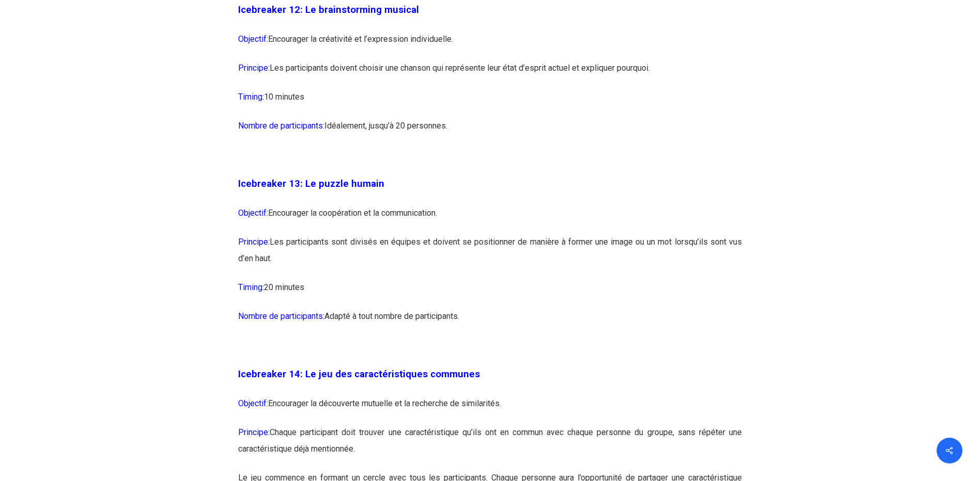
scroll to position [4649, 0]
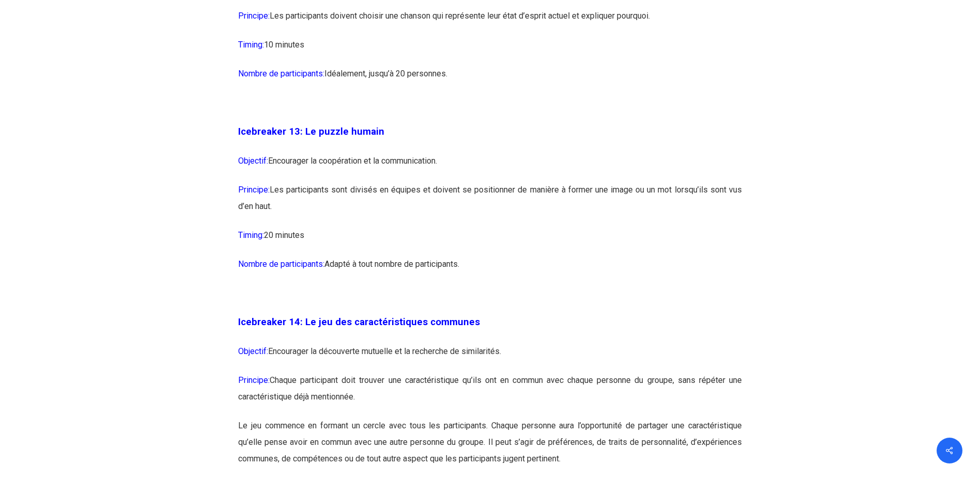
drag, startPoint x: 436, startPoint y: 223, endPoint x: 650, endPoint y: 300, distance: 227.1
click at [526, 256] on p "Timing: 20 minutes" at bounding box center [490, 241] width 504 height 29
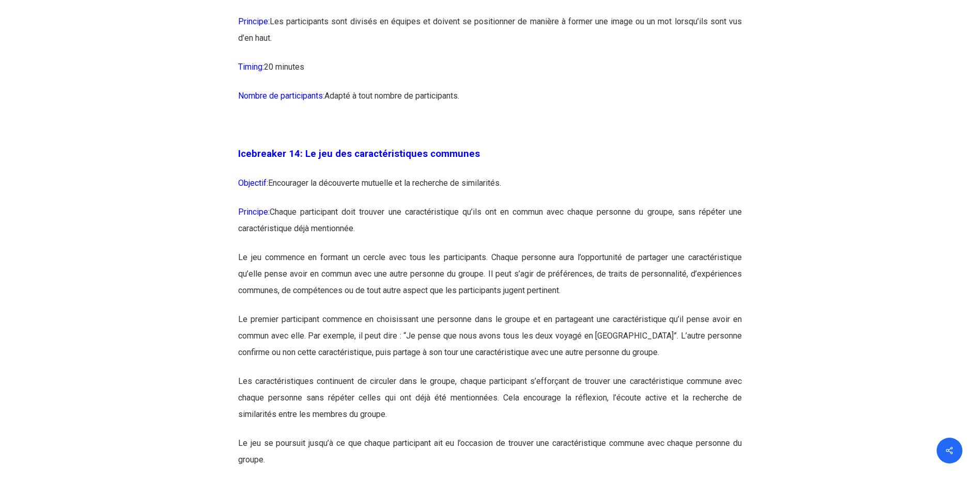
scroll to position [4855, 0]
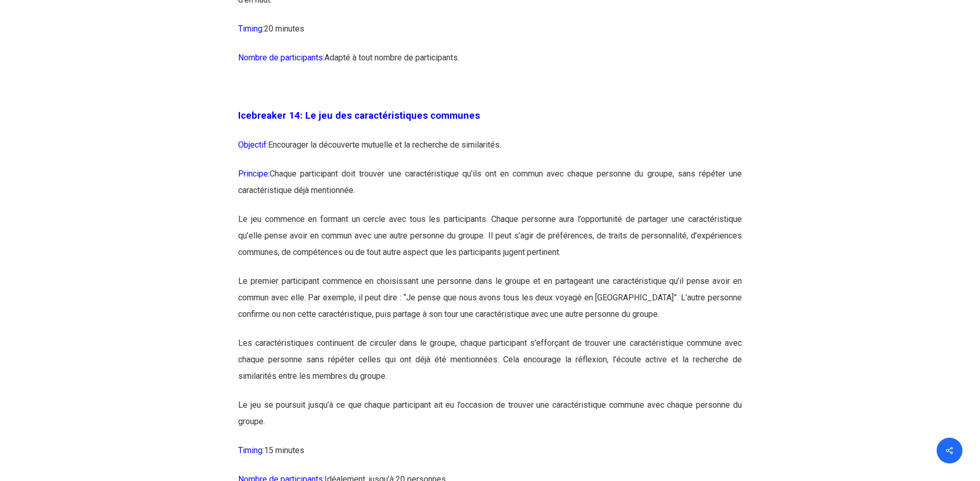
drag, startPoint x: 401, startPoint y: 182, endPoint x: 508, endPoint y: 181, distance: 107.4
click at [508, 166] on p "Objectif: Encourager la découverte mutuelle et la recherche de similarités." at bounding box center [490, 151] width 504 height 29
click at [399, 211] on p "Principe: Chaque participant doit trouver une caractéristique qu’ils ont en com…" at bounding box center [490, 188] width 504 height 45
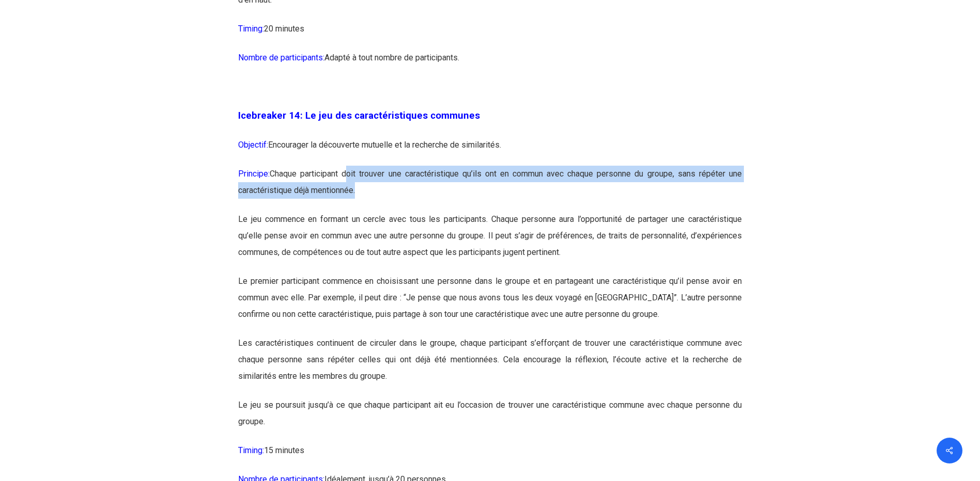
drag, startPoint x: 350, startPoint y: 200, endPoint x: 548, endPoint y: 237, distance: 201.3
click at [548, 211] on p "Principe: Chaque participant doit trouver une caractéristique qu’ils ont en com…" at bounding box center [490, 188] width 504 height 45
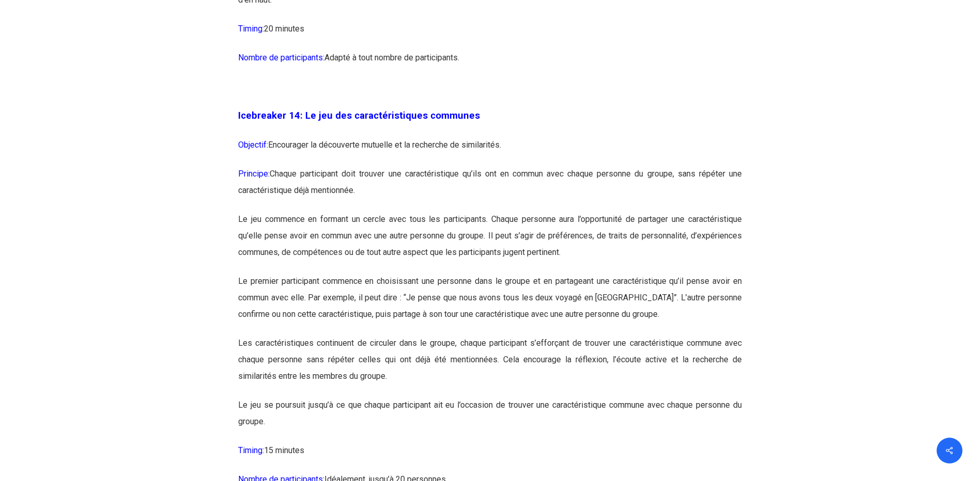
click at [682, 262] on p "Le jeu commence en formant un cercle avec tous les participants. Chaque personn…" at bounding box center [490, 242] width 504 height 62
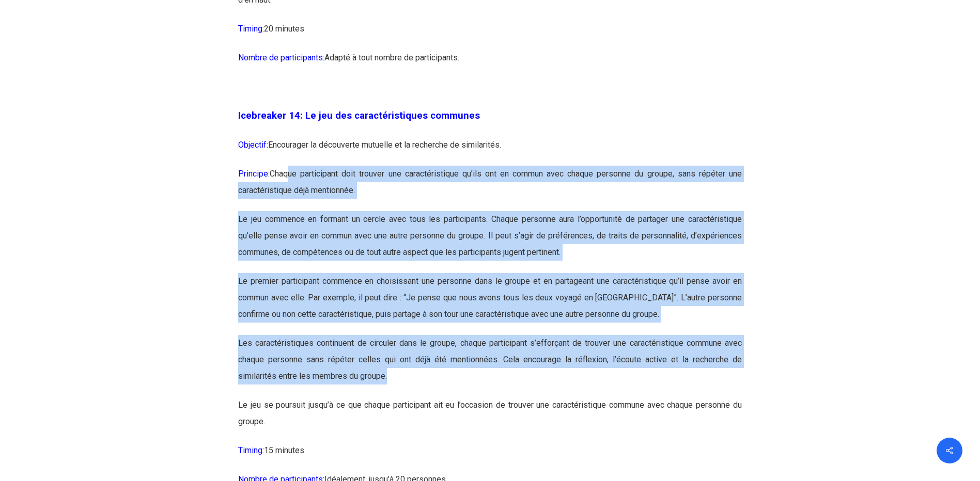
drag, startPoint x: 303, startPoint y: 199, endPoint x: 492, endPoint y: 417, distance: 288.9
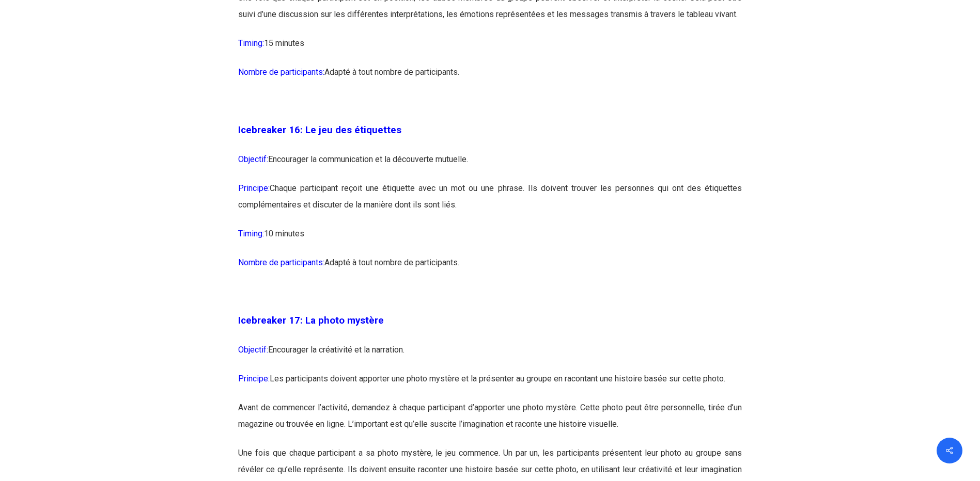
scroll to position [5579, 0]
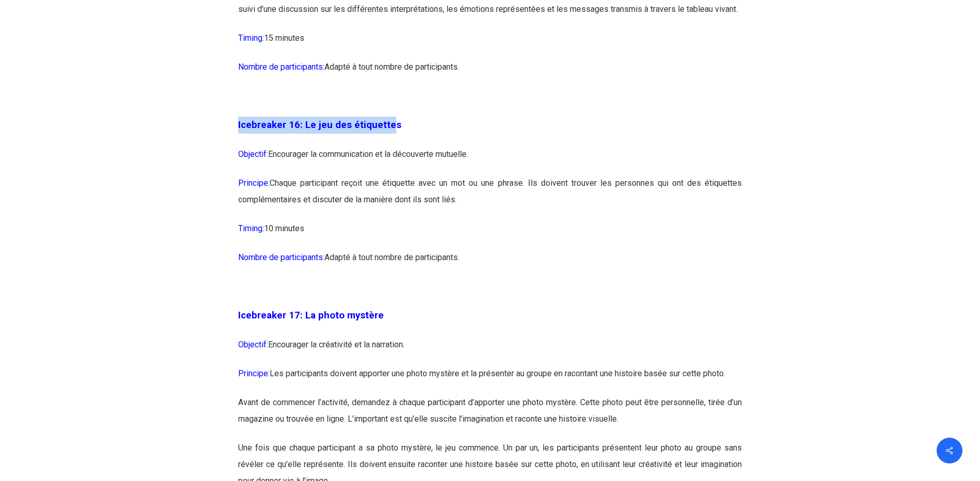
drag, startPoint x: 387, startPoint y: 159, endPoint x: 236, endPoint y: 162, distance: 151.9
click at [236, 162] on div "Icebreaker 1: Nommez votre super-pouvoir ! Objectif: Encourager l’expression in…" at bounding box center [490, 251] width 517 height 9795
drag, startPoint x: 329, startPoint y: 218, endPoint x: 515, endPoint y: 228, distance: 186.2
click at [515, 221] on p "Principe: Chaque participant reçoit une étiquette avec un mot ou une phrase. Il…" at bounding box center [490, 197] width 504 height 45
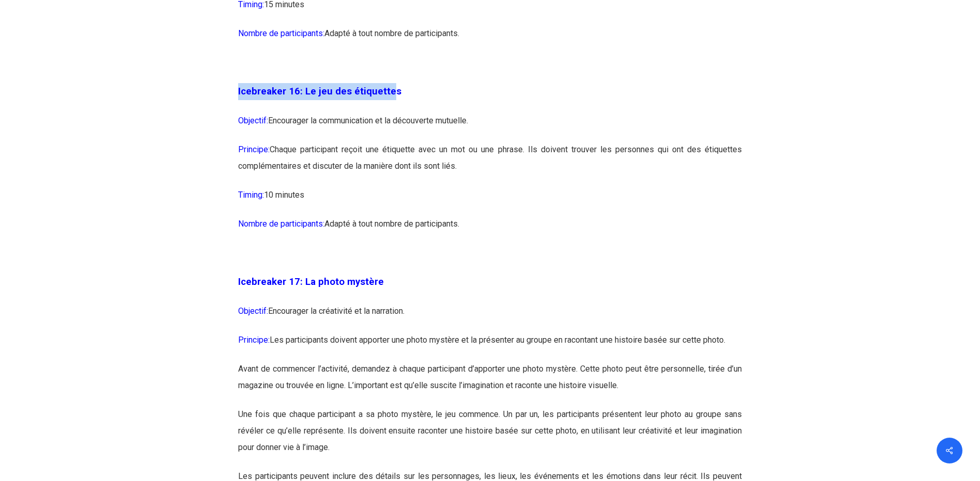
scroll to position [5630, 0]
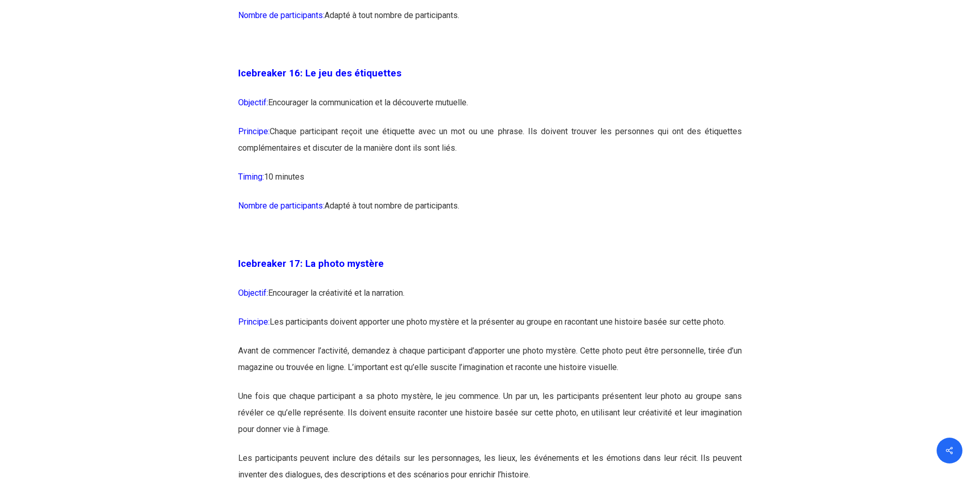
click at [413, 198] on p "Timing: 10 minutes" at bounding box center [490, 183] width 504 height 29
drag, startPoint x: 276, startPoint y: 211, endPoint x: 332, endPoint y: 233, distance: 60.0
click at [332, 233] on div "Icebreaker 1: Nommez votre super-pouvoir ! Objectif: Encourager l’expression in…" at bounding box center [490, 207] width 504 height 9770
drag, startPoint x: 332, startPoint y: 233, endPoint x: 406, endPoint y: 254, distance: 77.3
click at [406, 227] on p "Nombre de participants: Adapté à tout nombre de participants." at bounding box center [490, 212] width 504 height 29
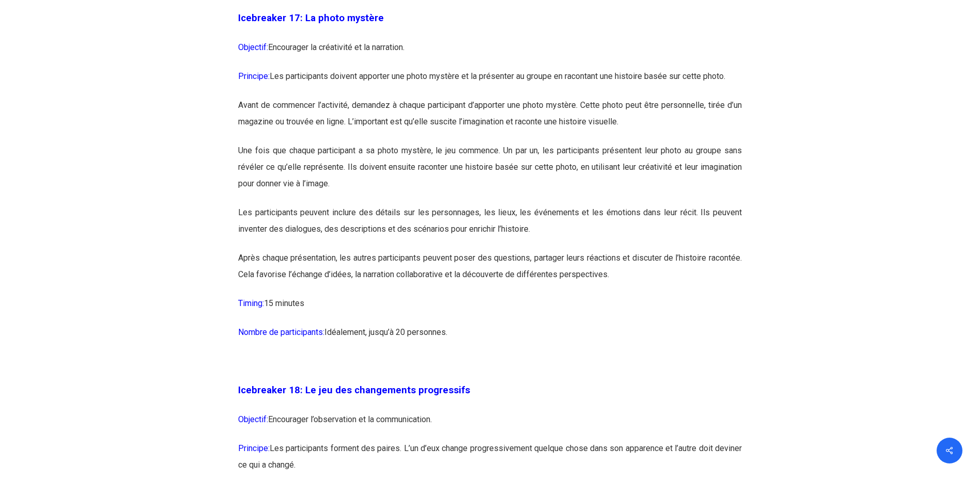
scroll to position [5889, 0]
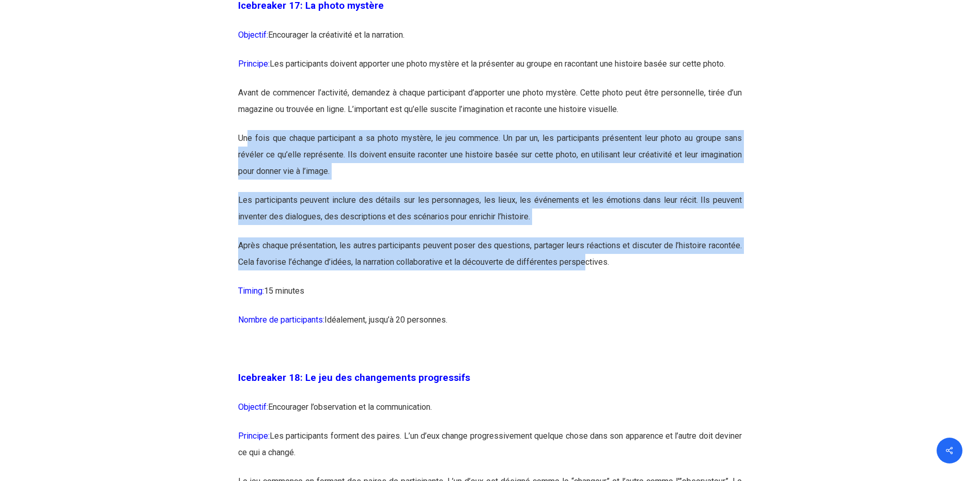
drag, startPoint x: 257, startPoint y: 171, endPoint x: 621, endPoint y: 307, distance: 388.5
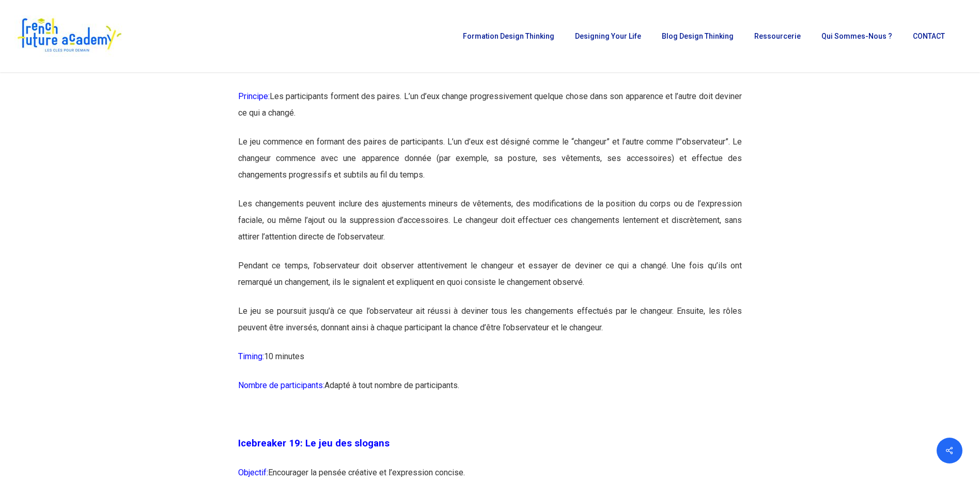
scroll to position [6198, 0]
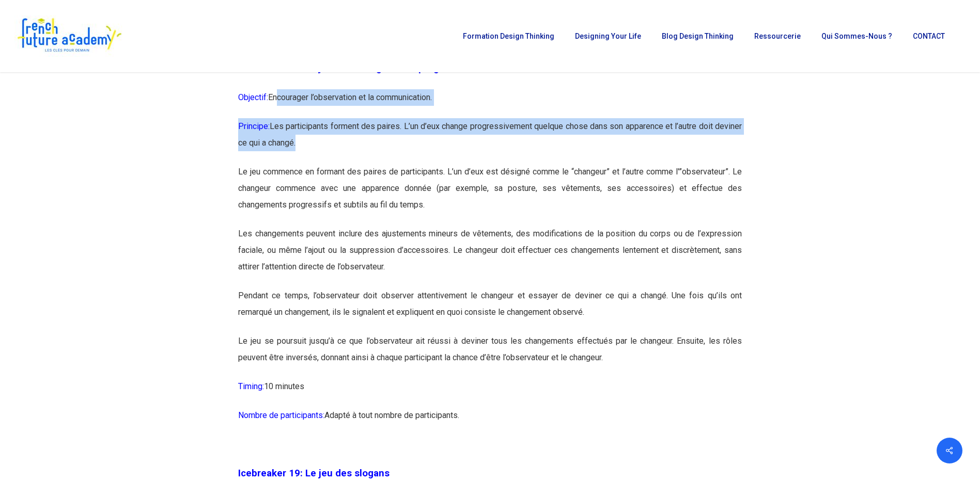
drag, startPoint x: 277, startPoint y: 131, endPoint x: 408, endPoint y: 179, distance: 139.1
click at [408, 164] on p "Principe: Les participants forment des paires. L’un d’eux change progressivemen…" at bounding box center [490, 140] width 504 height 45
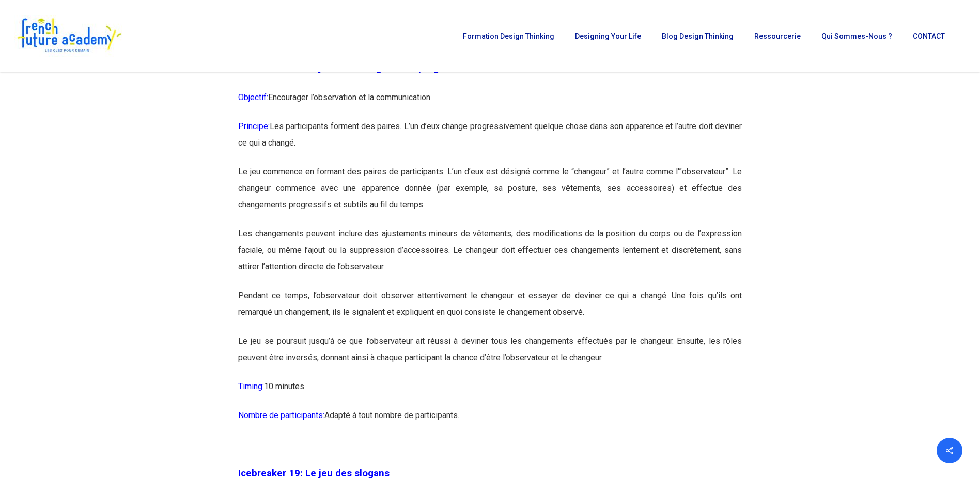
click at [416, 164] on p "Principe: Les participants forment des paires. L’un d’eux change progressivemen…" at bounding box center [490, 140] width 504 height 45
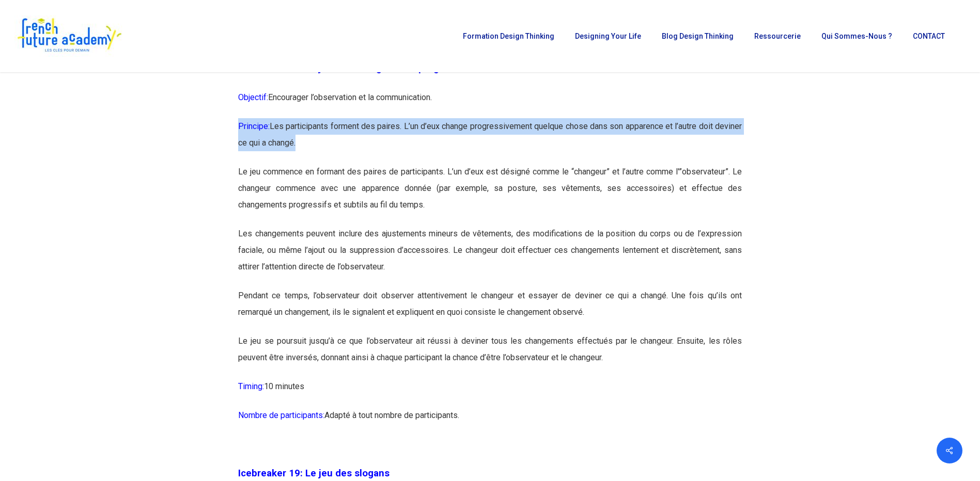
drag, startPoint x: 333, startPoint y: 179, endPoint x: 230, endPoint y: 163, distance: 103.5
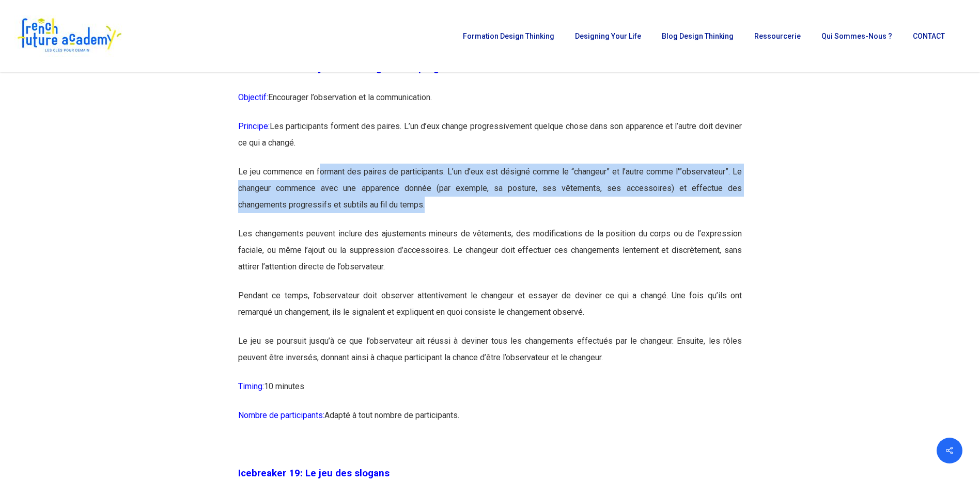
drag, startPoint x: 230, startPoint y: 163, endPoint x: 507, endPoint y: 230, distance: 284.9
click at [507, 226] on p "Le jeu commence en formant des paires de participants. L’un d’eux est désigné c…" at bounding box center [490, 195] width 504 height 62
drag, startPoint x: 507, startPoint y: 230, endPoint x: 458, endPoint y: 244, distance: 51.5
click at [458, 226] on p "Le jeu commence en formant des paires de participants. L’un d’eux est désigné c…" at bounding box center [490, 195] width 504 height 62
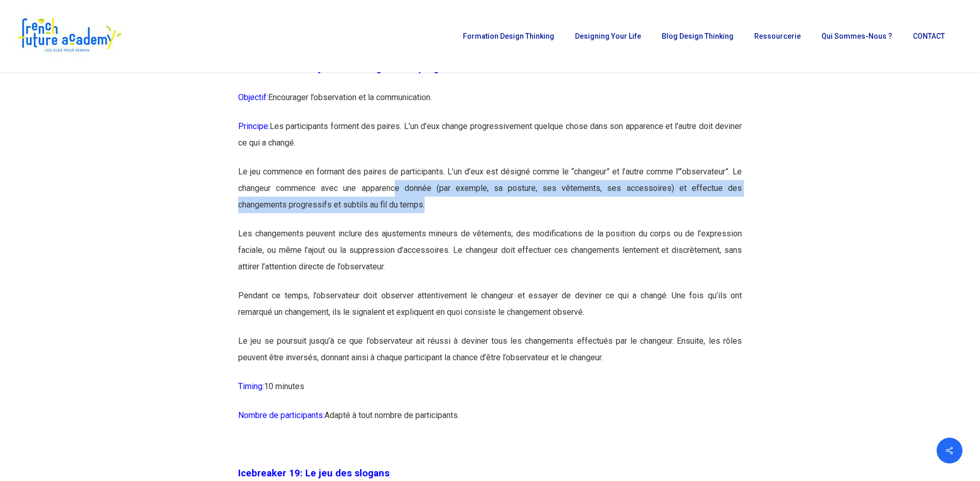
drag, startPoint x: 397, startPoint y: 218, endPoint x: 505, endPoint y: 234, distance: 108.6
click at [505, 226] on p "Le jeu commence en formant des paires de participants. L’un d’eux est désigné c…" at bounding box center [490, 195] width 504 height 62
drag, startPoint x: 505, startPoint y: 234, endPoint x: 479, endPoint y: 248, distance: 28.9
click at [479, 226] on p "Le jeu commence en formant des paires de participants. L’un d’eux est désigné c…" at bounding box center [490, 195] width 504 height 62
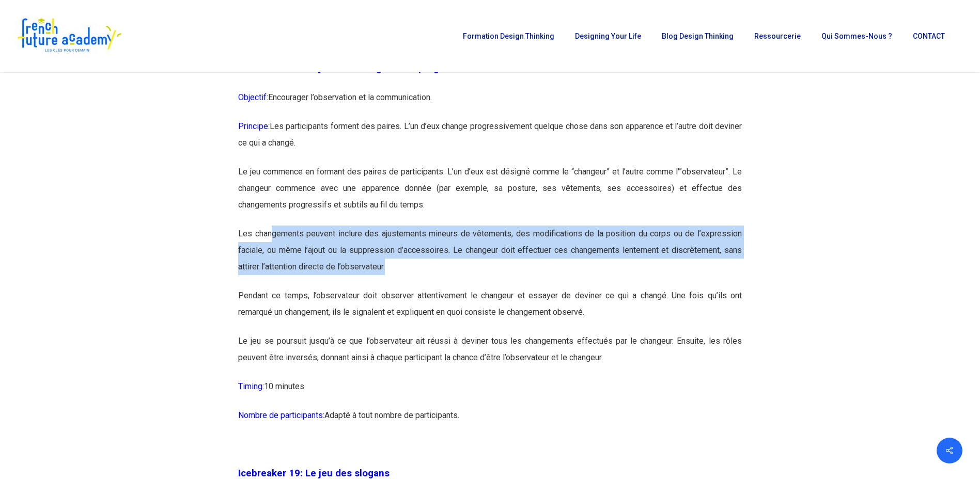
drag, startPoint x: 273, startPoint y: 263, endPoint x: 388, endPoint y: 300, distance: 120.9
click at [388, 288] on p "Les changements peuvent inclure des ajustements mineurs de vêtements, des modif…" at bounding box center [490, 257] width 504 height 62
drag, startPoint x: 388, startPoint y: 300, endPoint x: 490, endPoint y: 306, distance: 102.0
click at [490, 288] on p "Les changements peuvent inclure des ajustements mineurs de vêtements, des modif…" at bounding box center [490, 257] width 504 height 62
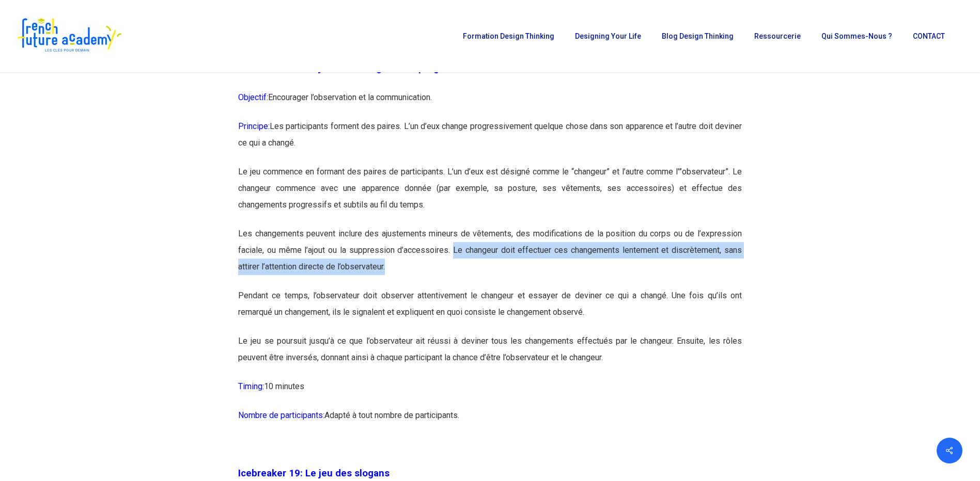
drag, startPoint x: 453, startPoint y: 283, endPoint x: 471, endPoint y: 304, distance: 27.8
click at [471, 288] on p "Les changements peuvent inclure des ajustements mineurs de vêtements, des modif…" at bounding box center [490, 257] width 504 height 62
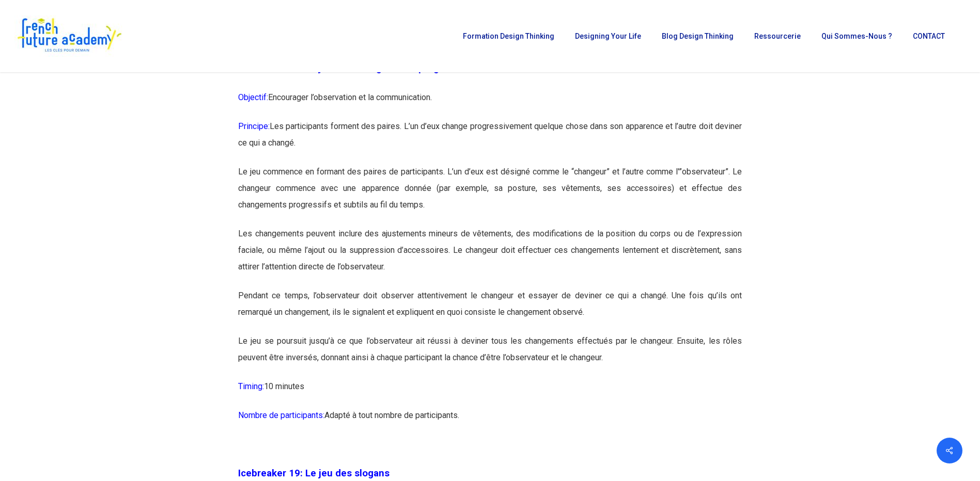
drag, startPoint x: 471, startPoint y: 304, endPoint x: 447, endPoint y: 329, distance: 34.7
click at [447, 329] on p "Pendant ce temps, l’observateur doit observer attentivement le changeur et essa…" at bounding box center [490, 310] width 504 height 45
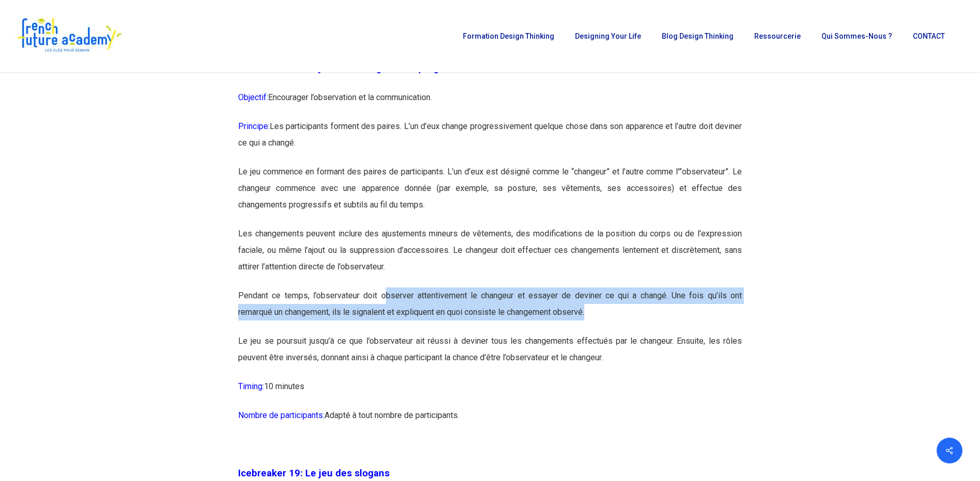
drag, startPoint x: 386, startPoint y: 327, endPoint x: 613, endPoint y: 357, distance: 228.7
click at [613, 333] on p "Pendant ce temps, l’observateur doit observer attentivement le changeur et essa…" at bounding box center [490, 310] width 504 height 45
drag, startPoint x: 613, startPoint y: 357, endPoint x: 665, endPoint y: 354, distance: 52.3
click at [665, 333] on p "Pendant ce temps, l’observateur doit observer attentivement le changeur et essa…" at bounding box center [490, 310] width 504 height 45
drag, startPoint x: 671, startPoint y: 327, endPoint x: 673, endPoint y: 343, distance: 15.6
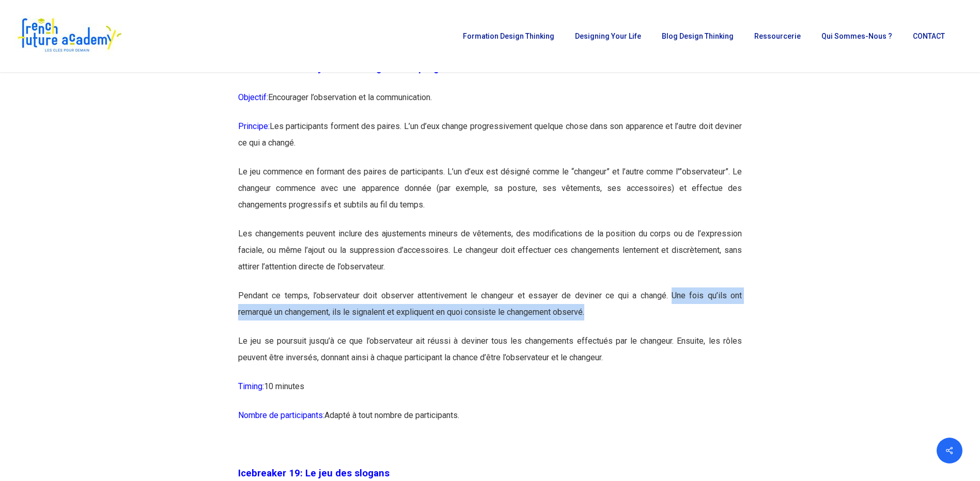
click at [673, 333] on p "Pendant ce temps, l’observateur doit observer attentivement le changeur et essa…" at bounding box center [490, 310] width 504 height 45
drag, startPoint x: 325, startPoint y: 372, endPoint x: 635, endPoint y: 417, distance: 313.2
drag, startPoint x: 635, startPoint y: 417, endPoint x: 678, endPoint y: 427, distance: 44.6
click at [678, 408] on p "Timing: 10 minutes" at bounding box center [490, 393] width 504 height 29
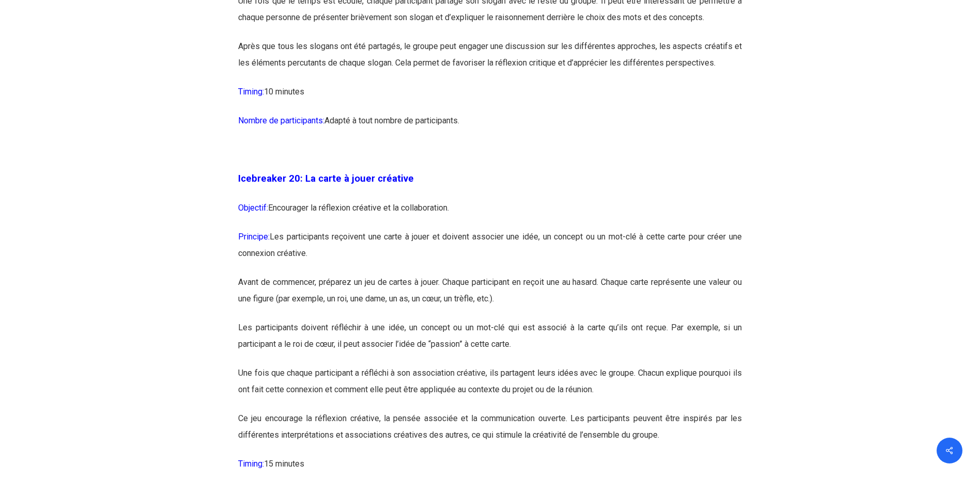
scroll to position [6870, 0]
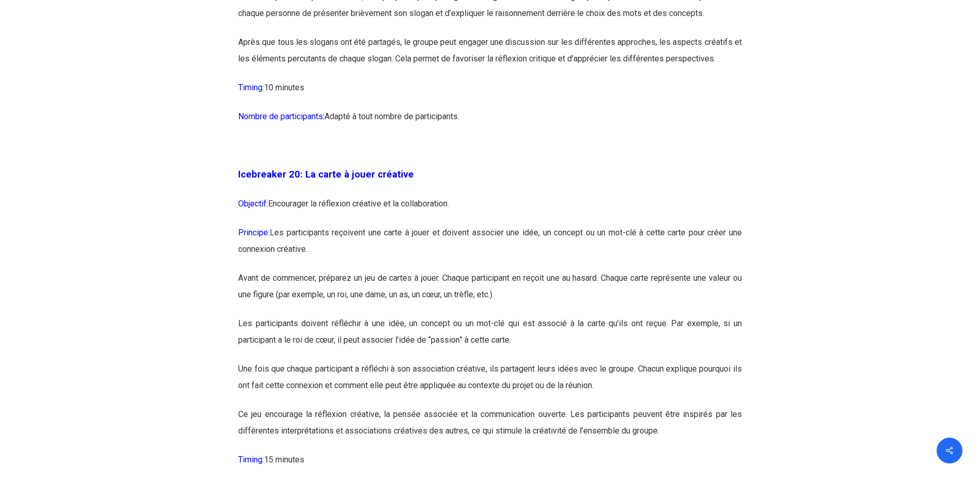
click at [476, 225] on p "Objectif: Encourager la réflexion créative et la collaboration." at bounding box center [490, 210] width 504 height 29
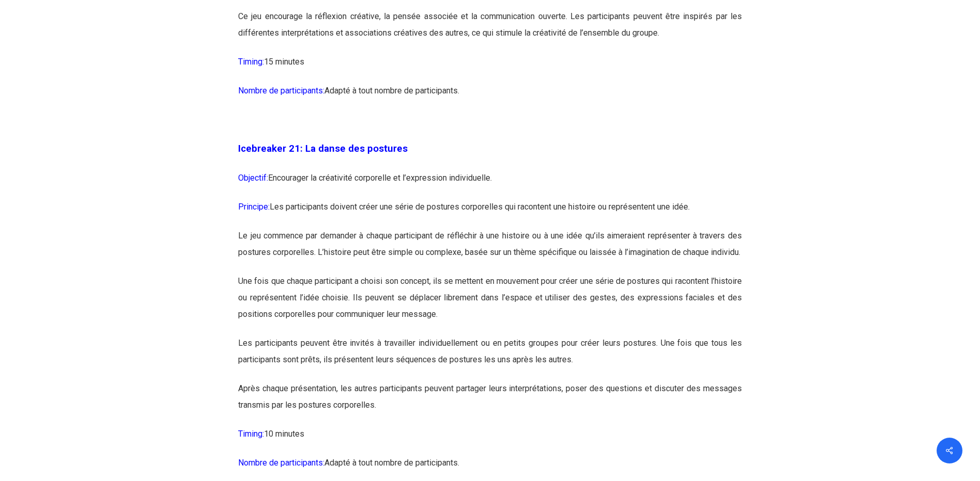
scroll to position [7283, 0]
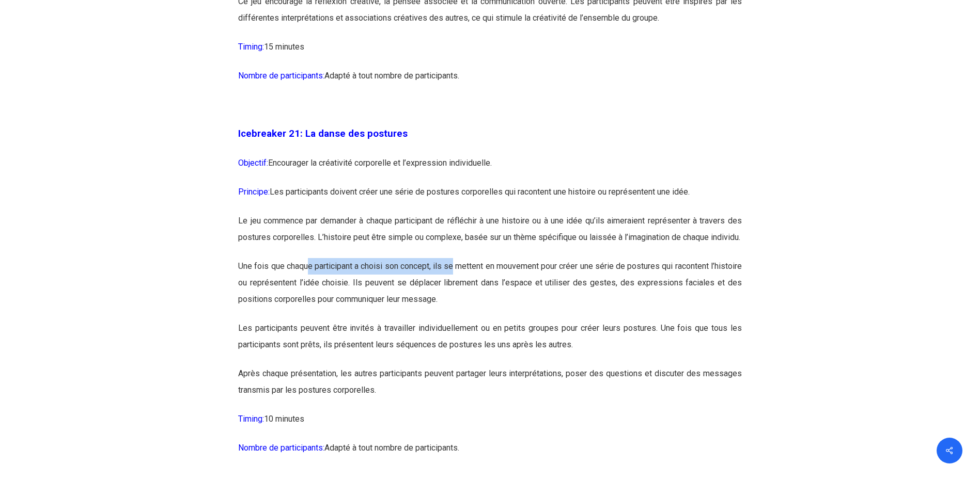
drag, startPoint x: 313, startPoint y: 322, endPoint x: 468, endPoint y: 317, distance: 155.0
click at [468, 317] on p "Une fois que chaque participant a choisi son concept, ils se mettent en mouveme…" at bounding box center [490, 289] width 504 height 62
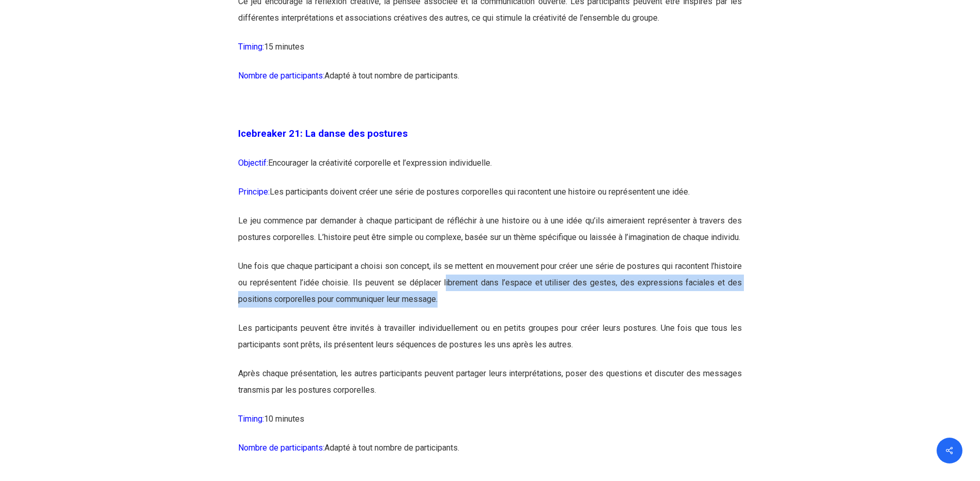
drag, startPoint x: 468, startPoint y: 317, endPoint x: 478, endPoint y: 348, distance: 33.0
click at [478, 320] on p "Une fois que chaque participant a choisi son concept, ils se mettent en mouveme…" at bounding box center [490, 289] width 504 height 62
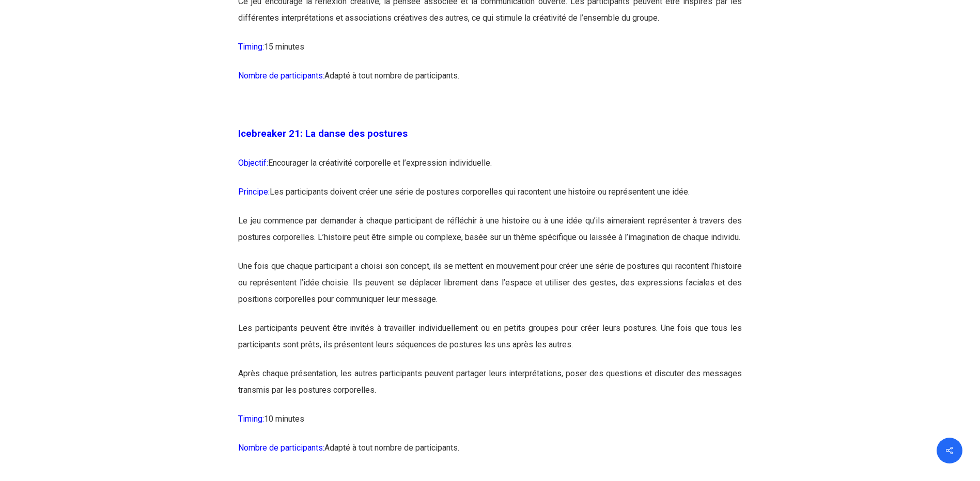
drag, startPoint x: 478, startPoint y: 348, endPoint x: 471, endPoint y: 386, distance: 38.8
click at [471, 366] on p "Les participants peuvent être invités à travailler individuellement ou en petit…" at bounding box center [490, 342] width 504 height 45
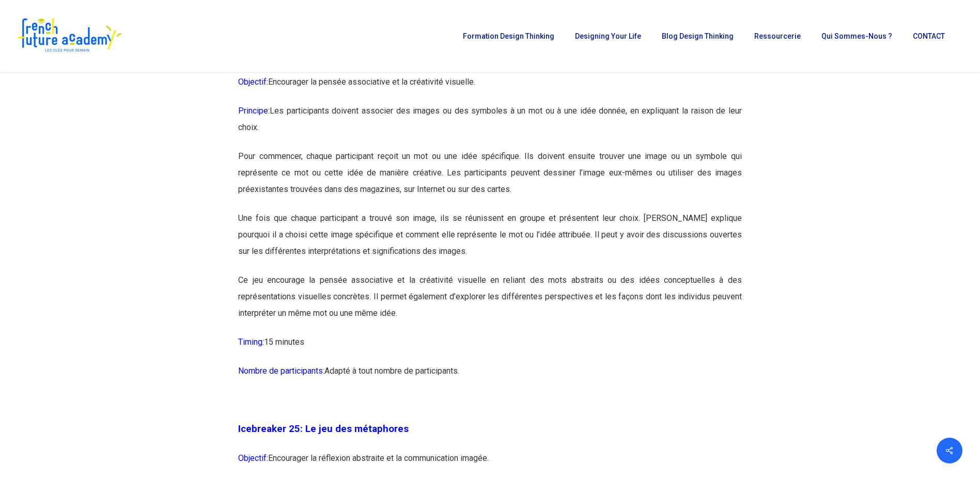
scroll to position [8265, 0]
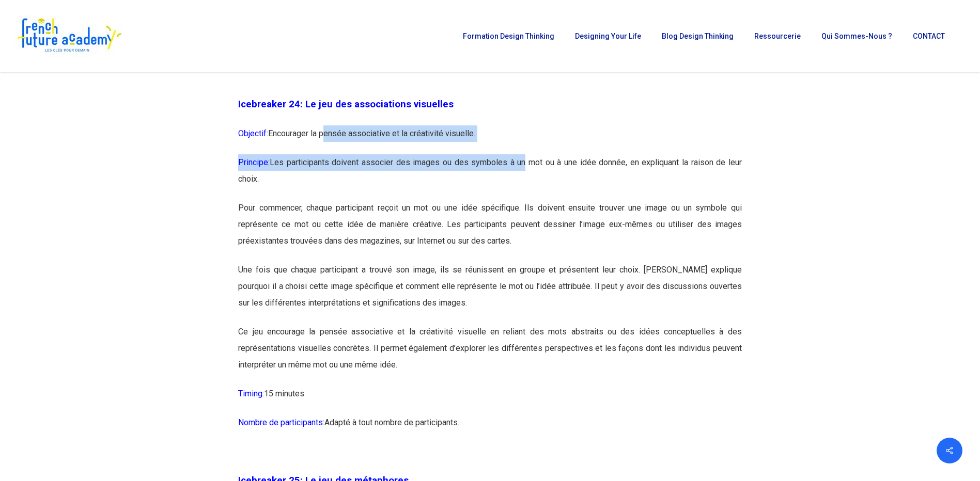
drag, startPoint x: 325, startPoint y: 177, endPoint x: 524, endPoint y: 208, distance: 200.8
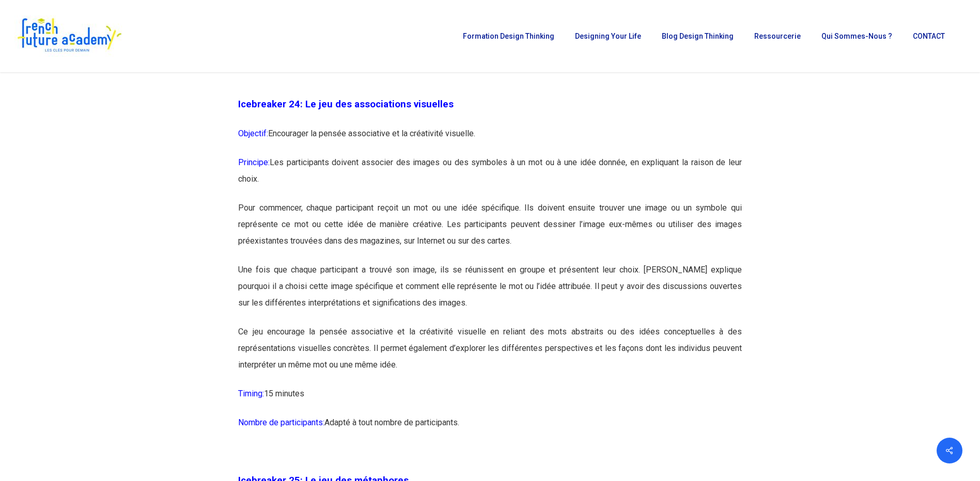
click at [547, 262] on p "Pour commencer, chaque participant reçoit un mot ou une idée spécifique. Ils do…" at bounding box center [490, 231] width 504 height 62
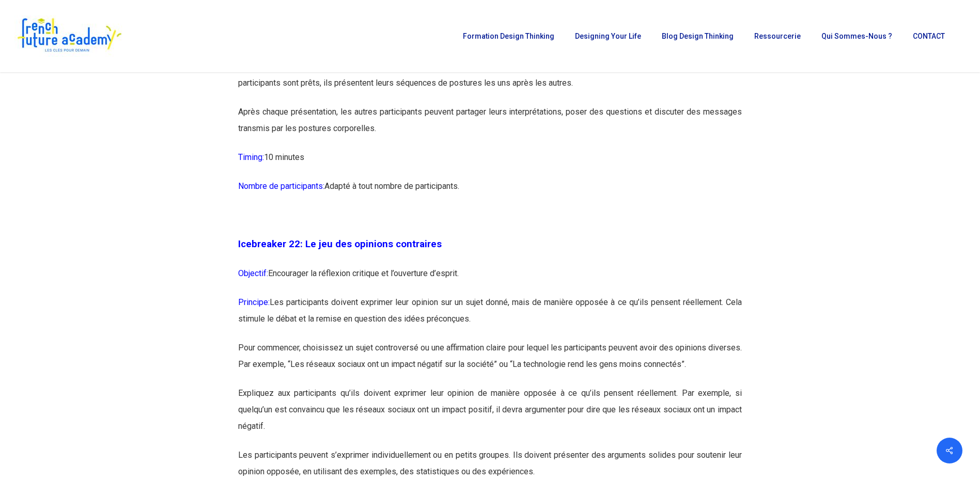
scroll to position [7541, 0]
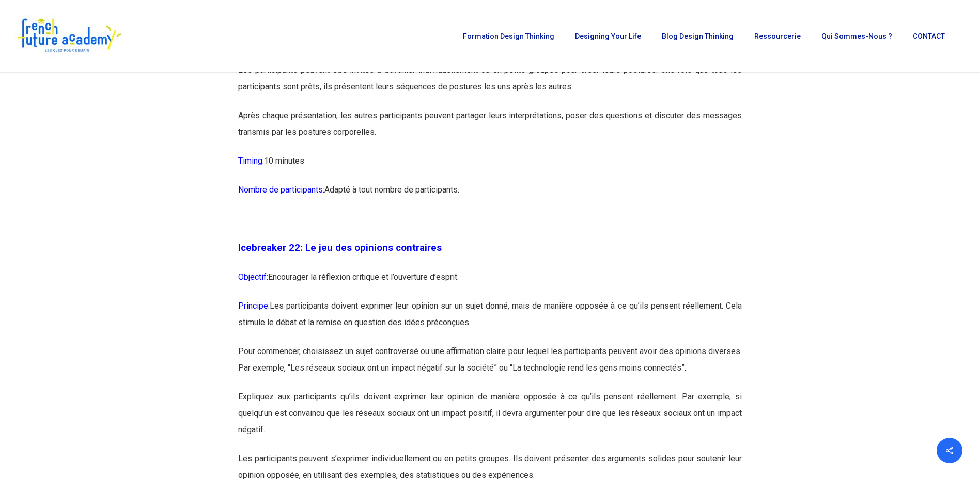
click at [496, 269] on p "Icebreaker 22: Le jeu des opinions contraires" at bounding box center [490, 254] width 504 height 29
drag, startPoint x: 496, startPoint y: 316, endPoint x: 283, endPoint y: 316, distance: 213.8
click at [283, 269] on p "Icebreaker 22: Le jeu des opinions contraires" at bounding box center [490, 254] width 504 height 29
click at [458, 343] on p "Principe: Les participants doivent exprimer leur opinion sur un sujet donné, ma…" at bounding box center [490, 320] width 504 height 45
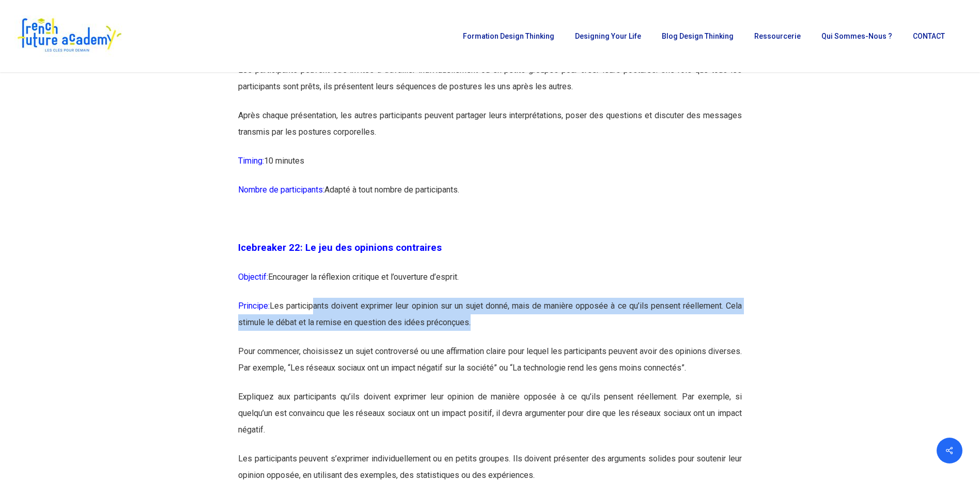
drag, startPoint x: 315, startPoint y: 356, endPoint x: 552, endPoint y: 368, distance: 237.9
click at [552, 343] on p "Principe: Les participants doivent exprimer leur opinion sur un sujet donné, ma…" at bounding box center [490, 320] width 504 height 45
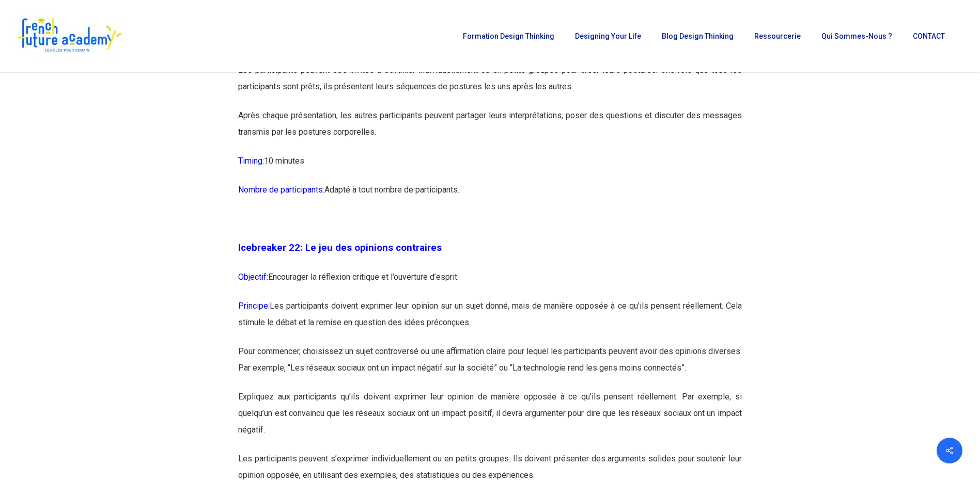
drag, startPoint x: 552, startPoint y: 368, endPoint x: 599, endPoint y: 393, distance: 52.9
click at [599, 389] on p "Pour commencer, choisissez un sujet controversé ou une affirmation claire pour …" at bounding box center [490, 365] width 504 height 45
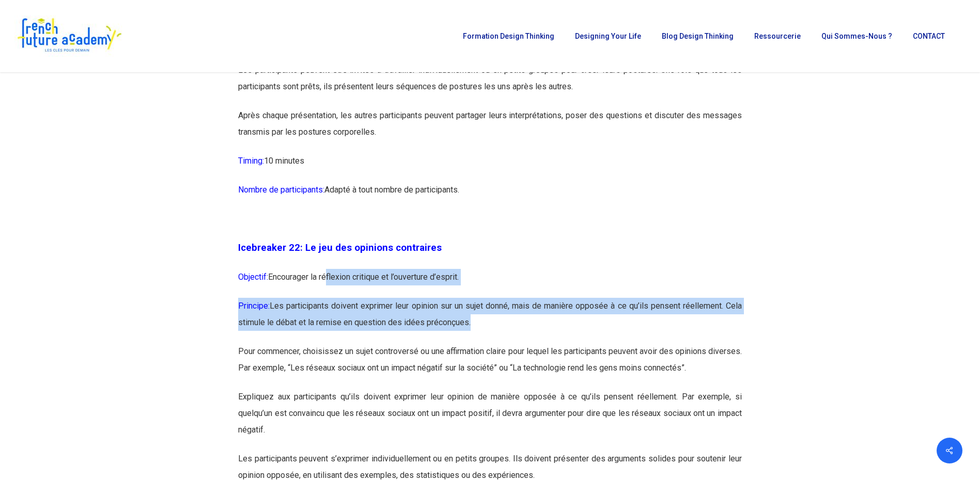
drag, startPoint x: 504, startPoint y: 387, endPoint x: 327, endPoint y: 342, distance: 182.2
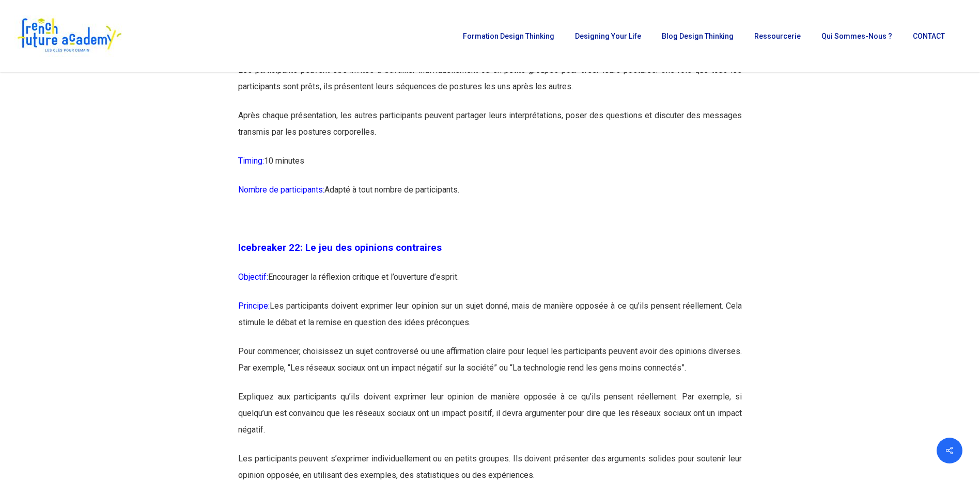
drag, startPoint x: 327, startPoint y: 342, endPoint x: 392, endPoint y: 415, distance: 96.6
click at [392, 389] on p "Pour commencer, choisissez un sujet controversé ou une affirmation claire pour …" at bounding box center [490, 365] width 504 height 45
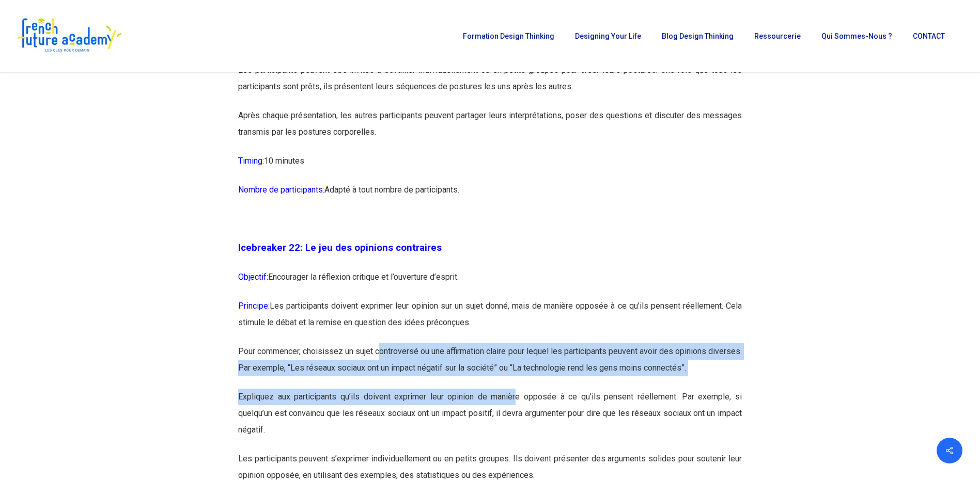
drag, startPoint x: 392, startPoint y: 400, endPoint x: 519, endPoint y: 445, distance: 134.8
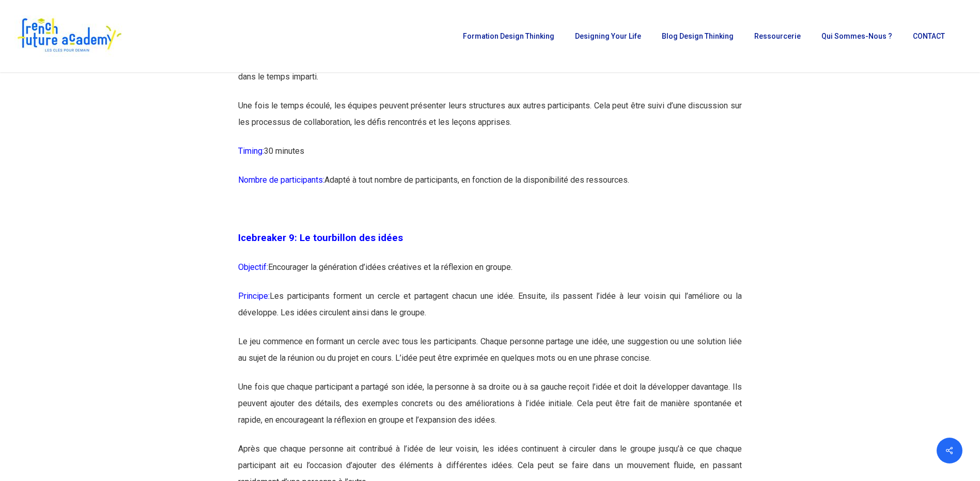
scroll to position [3151, 0]
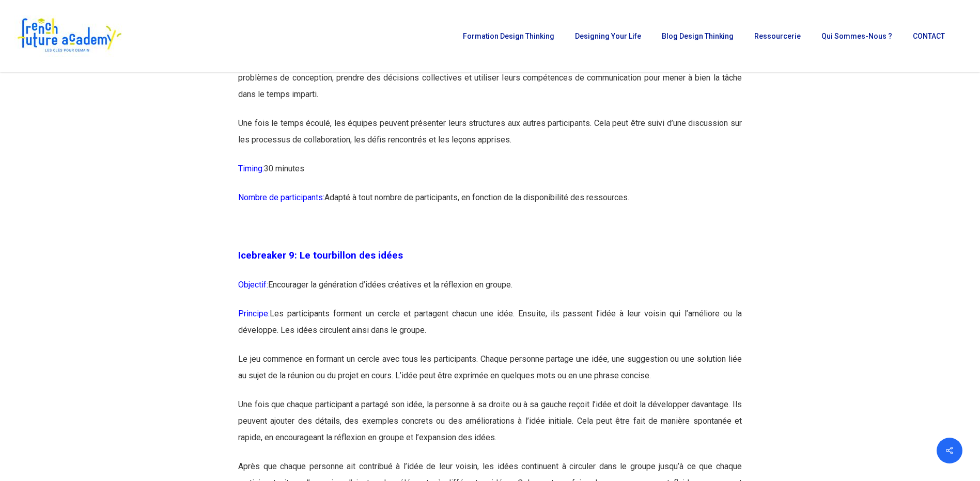
drag, startPoint x: 304, startPoint y: 288, endPoint x: 553, endPoint y: 330, distance: 252.4
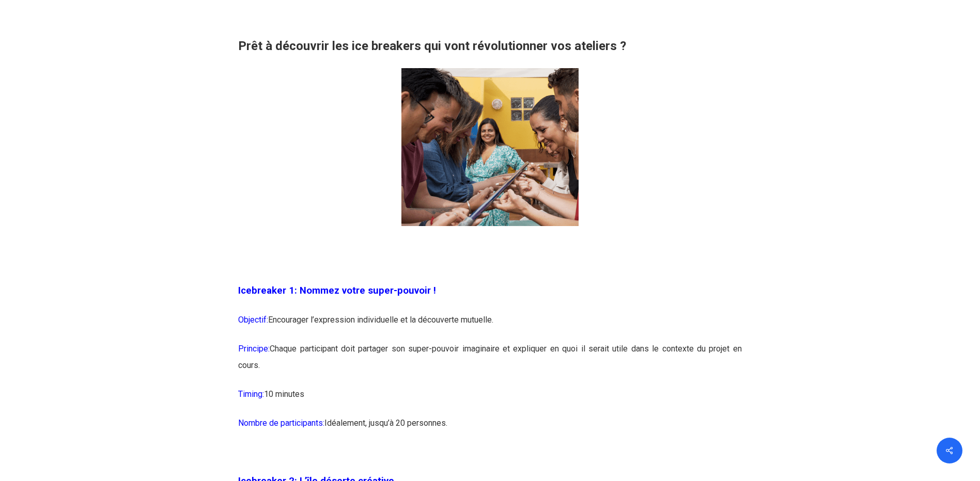
scroll to position [723, 0]
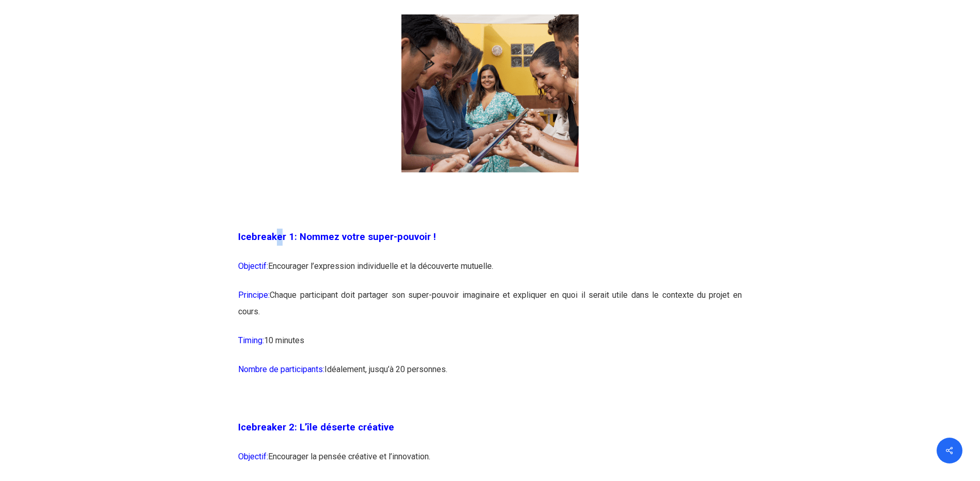
drag, startPoint x: 274, startPoint y: 231, endPoint x: 426, endPoint y: 255, distance: 153.8
click at [330, 241] on span "Icebreaker 1: Nommez votre super-pouvoir !" at bounding box center [337, 236] width 198 height 11
drag, startPoint x: 426, startPoint y: 255, endPoint x: 540, endPoint y: 365, distance: 158.2
click at [540, 365] on p "Nombre de participants: Idéalement, jusqu’à 20 personnes." at bounding box center [490, 376] width 504 height 29
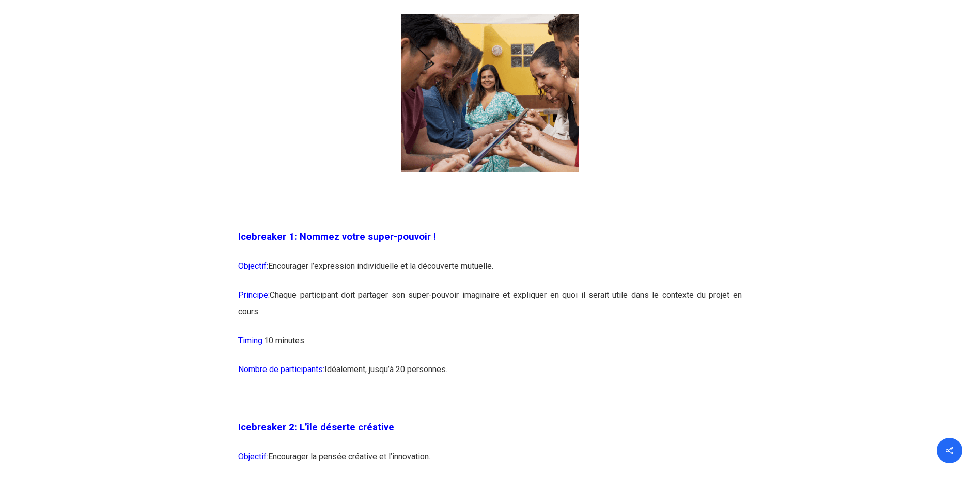
drag, startPoint x: 269, startPoint y: 271, endPoint x: 753, endPoint y: 313, distance: 485.3
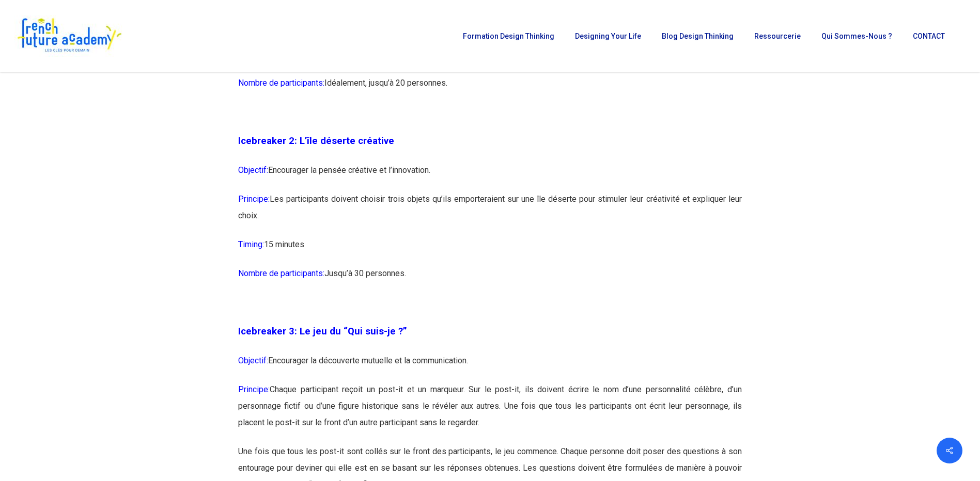
scroll to position [997, 0]
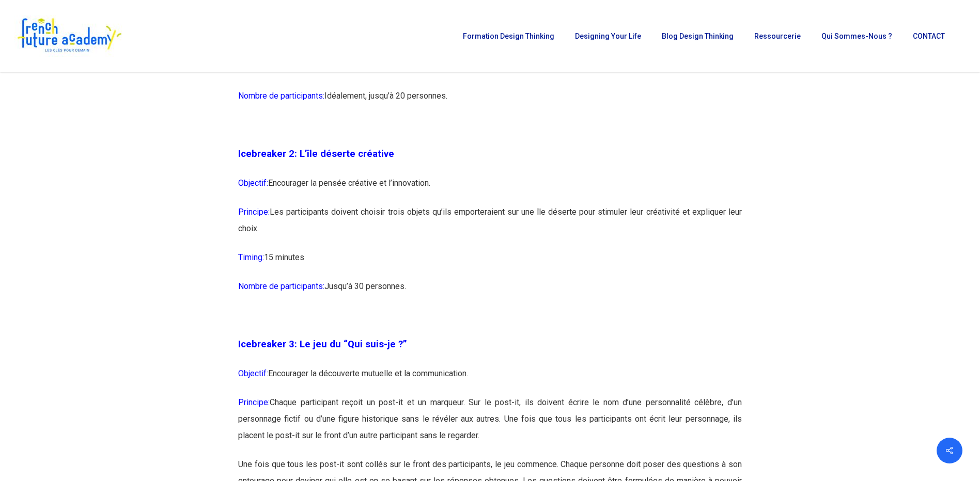
drag, startPoint x: 303, startPoint y: 182, endPoint x: 516, endPoint y: 226, distance: 216.8
click at [695, 287] on p "Nombre de participants: Jusqu’à 30 personnes." at bounding box center [490, 292] width 504 height 29
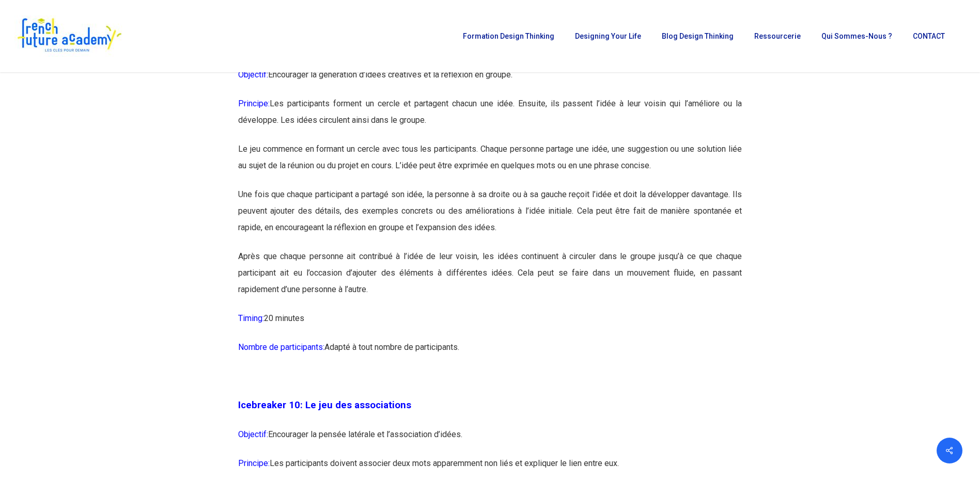
scroll to position [3270, 0]
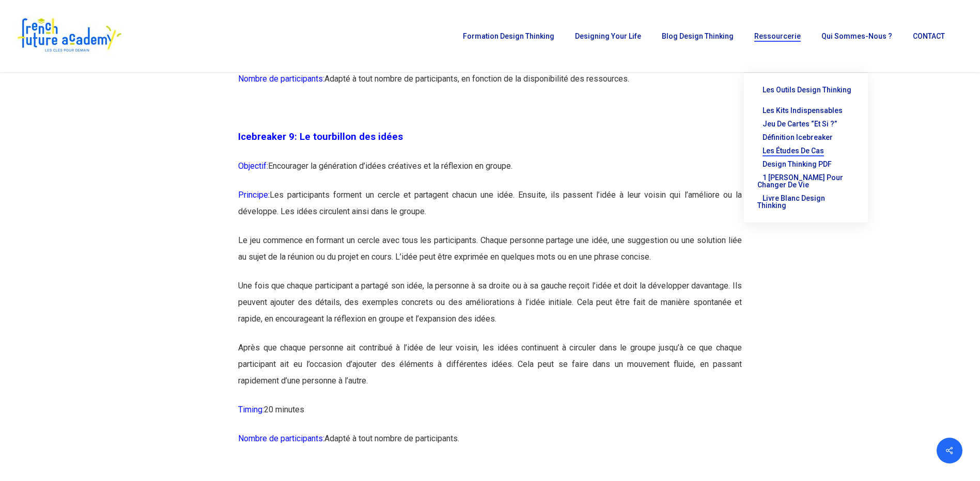
click at [816, 147] on span "Les études de cas" at bounding box center [792, 151] width 61 height 8
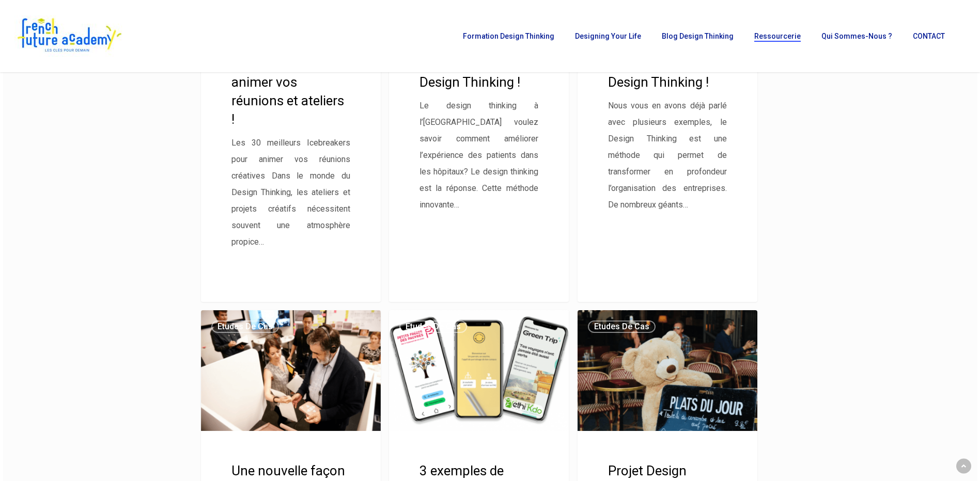
scroll to position [517, 0]
